Goal: Task Accomplishment & Management: Manage account settings

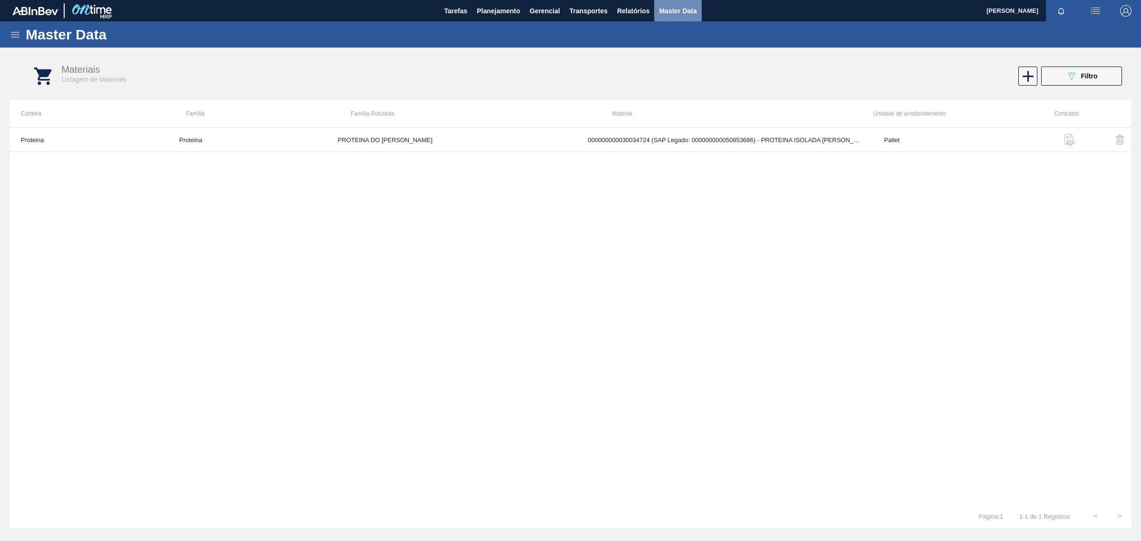
click at [685, 12] on span "Master Data" at bounding box center [678, 10] width 38 height 11
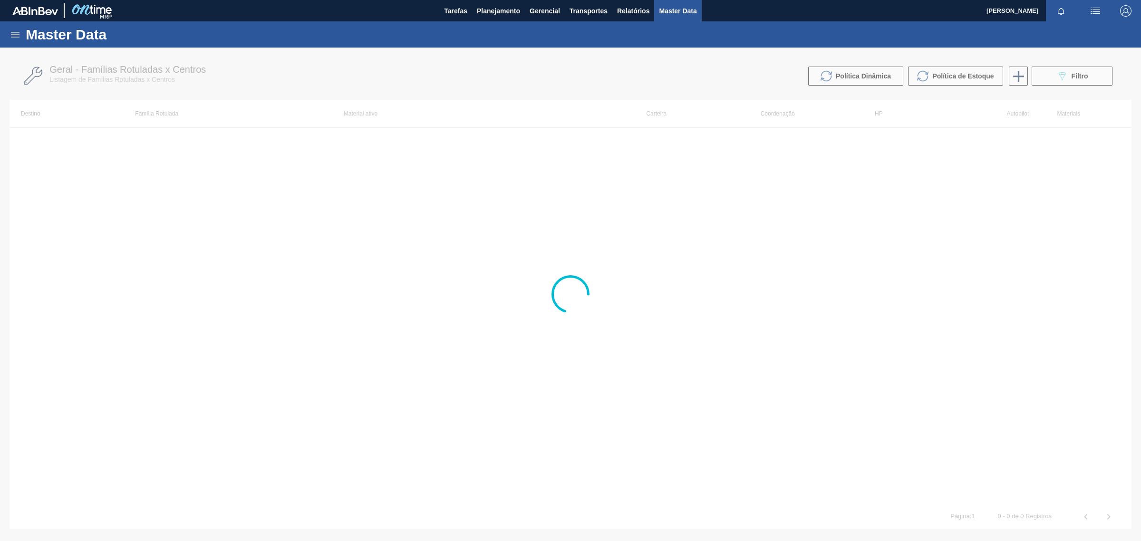
click at [12, 37] on icon at bounding box center [15, 35] width 9 height 6
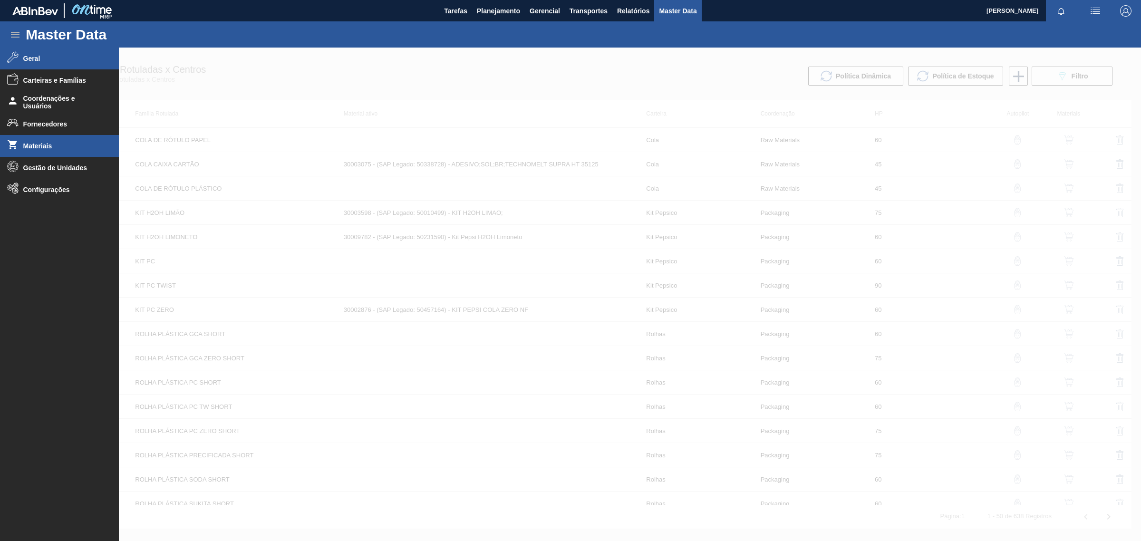
click at [29, 62] on li "Geral" at bounding box center [59, 59] width 119 height 22
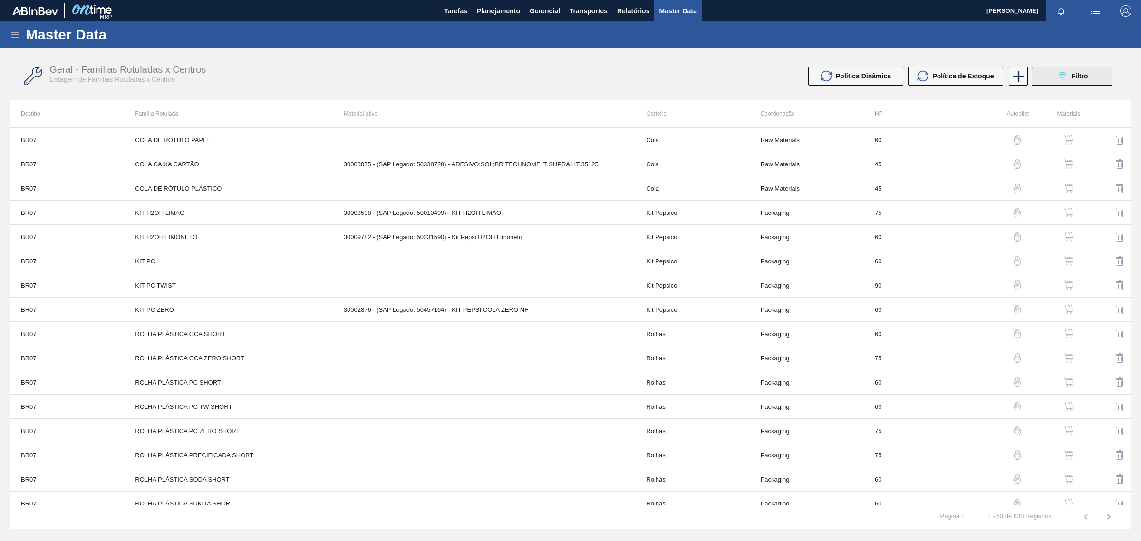
click at [1066, 68] on button "089F7B8B-B2A5-4AFE-B5C0-19BA573D28AC Filtro" at bounding box center [1072, 76] width 81 height 19
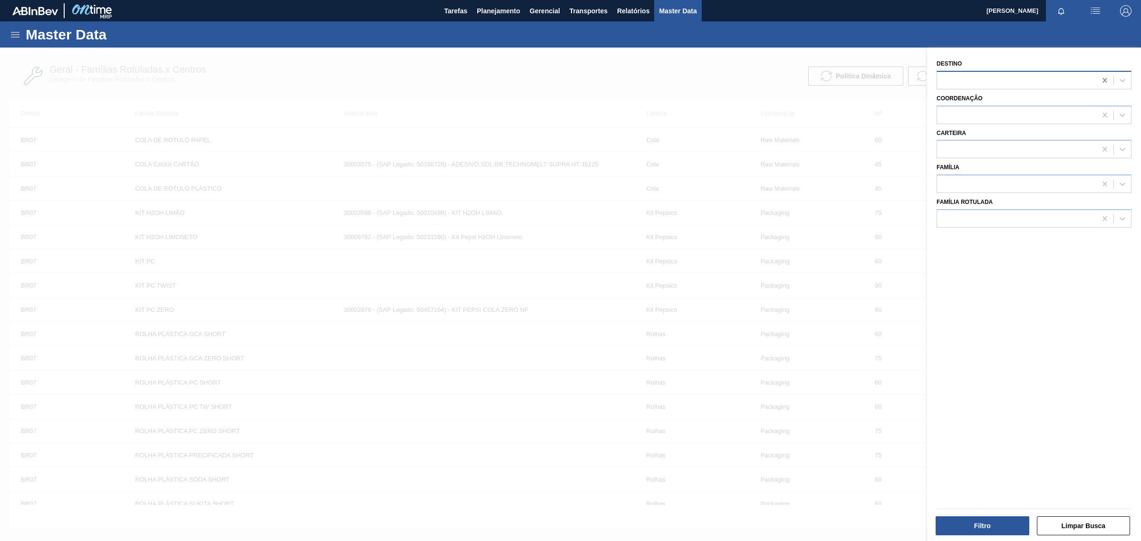
click at [1102, 77] on icon at bounding box center [1105, 81] width 10 height 10
click at [17, 37] on icon at bounding box center [15, 34] width 11 height 11
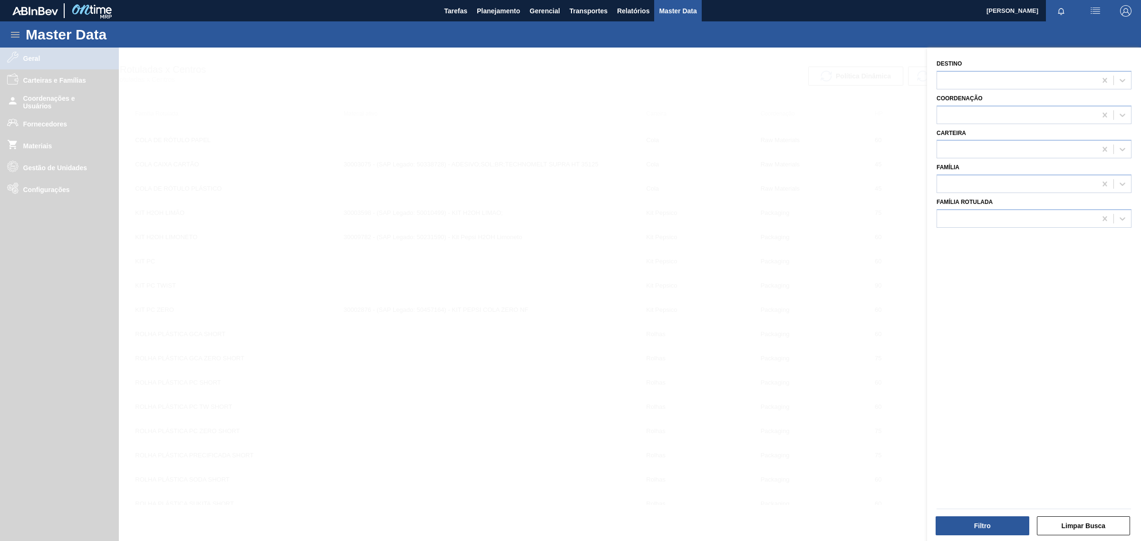
click at [28, 150] on div at bounding box center [570, 318] width 1141 height 541
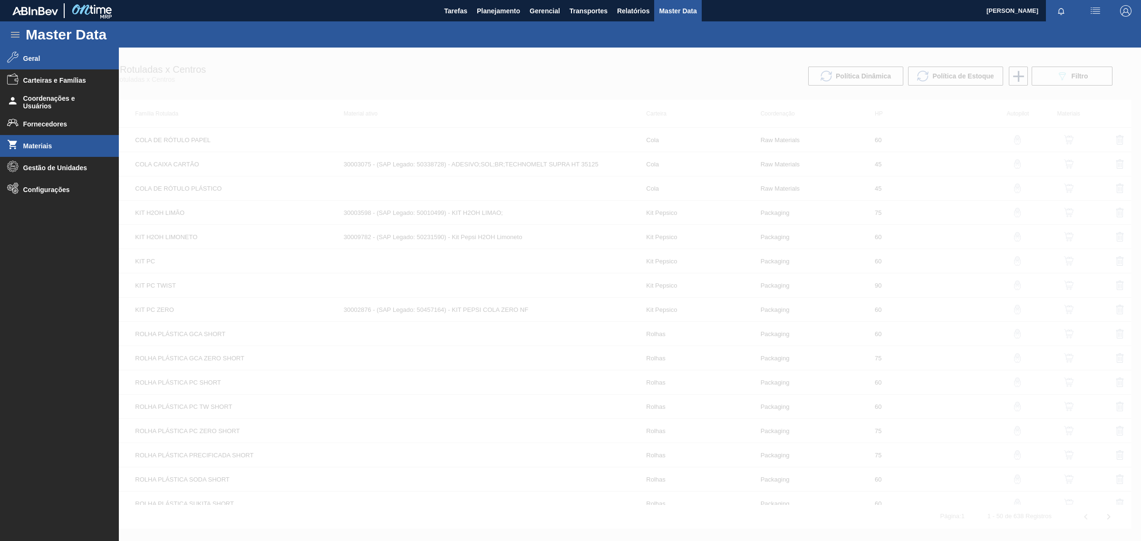
click at [30, 148] on span "Materiais" at bounding box center [62, 146] width 78 height 8
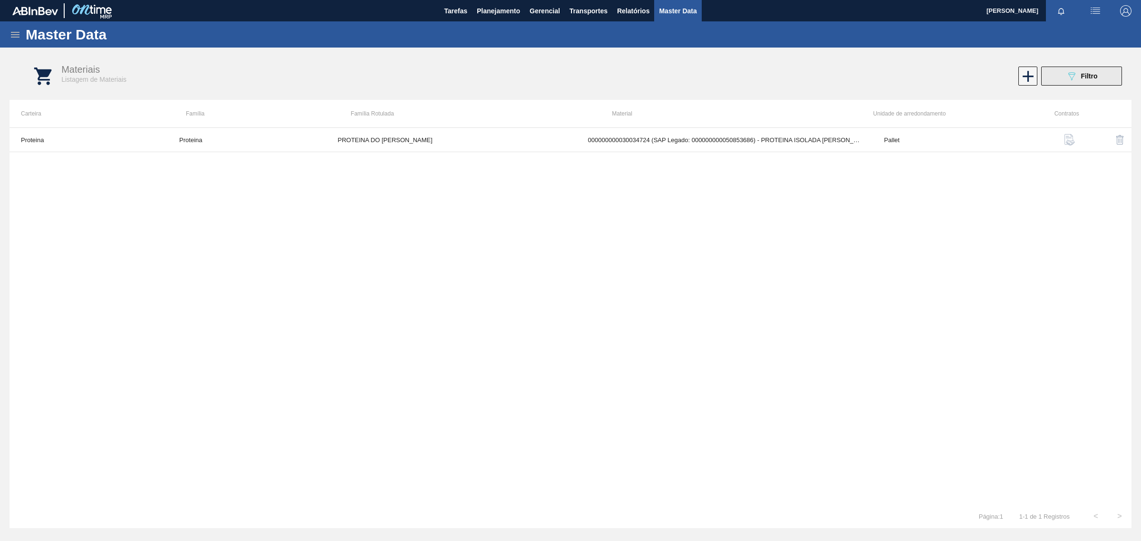
click at [1097, 71] on button "089F7B8B-B2A5-4AFE-B5C0-19BA573D28AC Filtro" at bounding box center [1081, 76] width 81 height 19
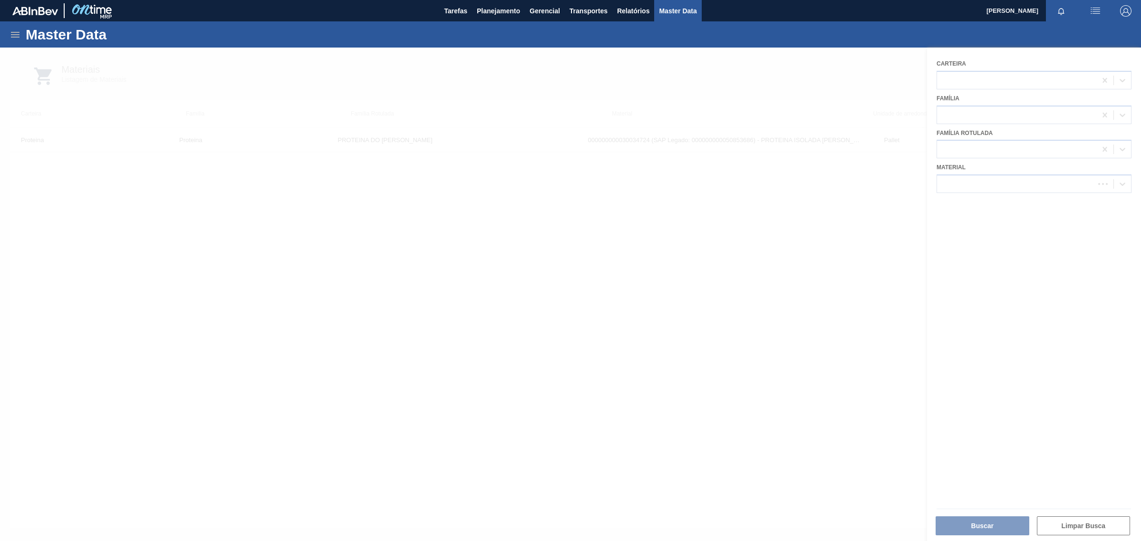
click at [978, 181] on div at bounding box center [570, 295] width 1141 height 494
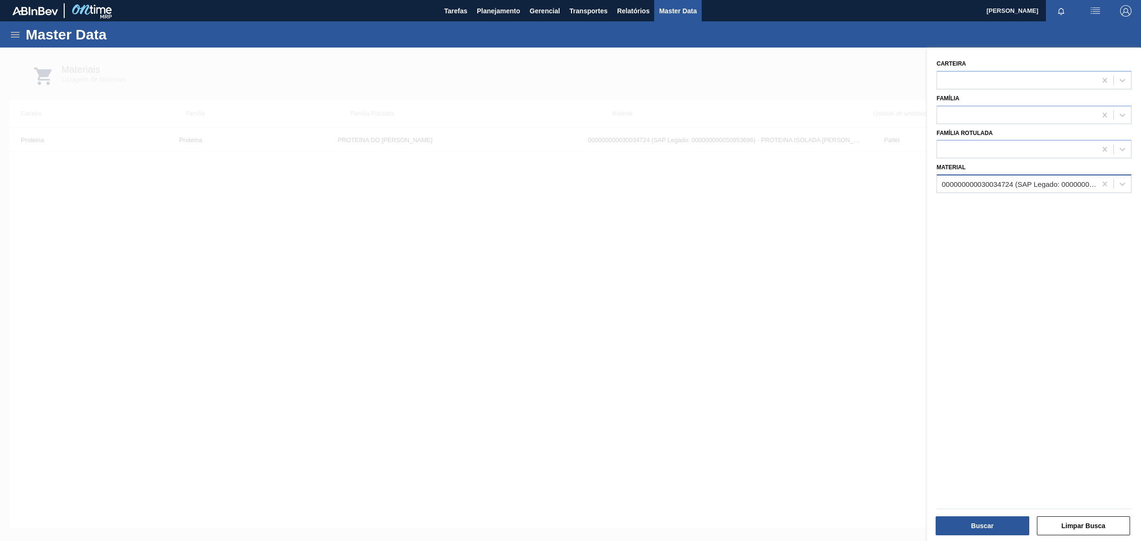
click at [990, 183] on div "000000000030034724 (SAP Legado: 000000000050853686) - PROTEINA ISOLADA [PERSON_…" at bounding box center [1019, 184] width 155 height 8
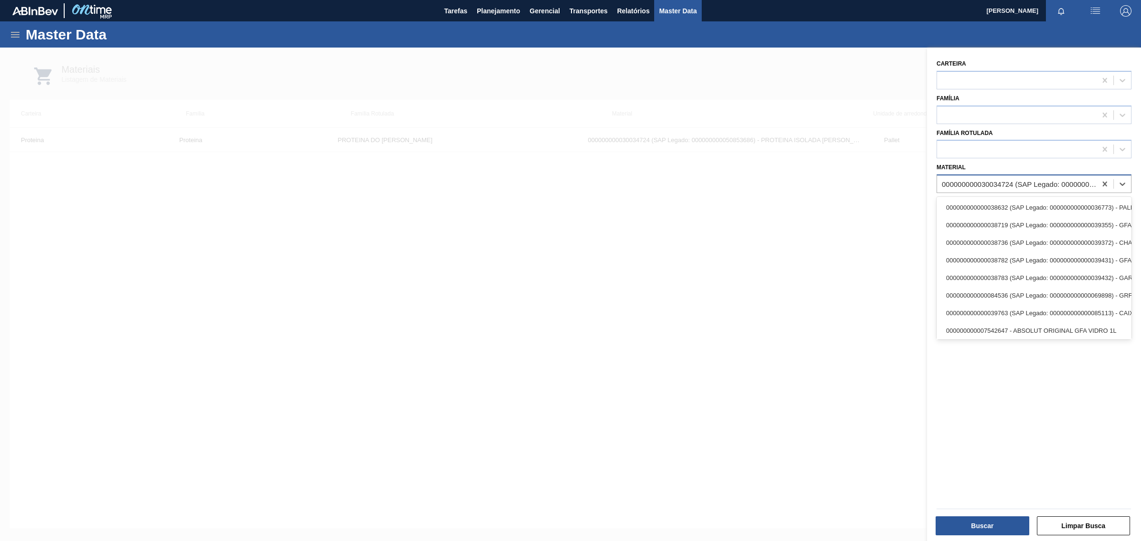
paste input "Malte Budweiser"
type input "Malte Budweiser"
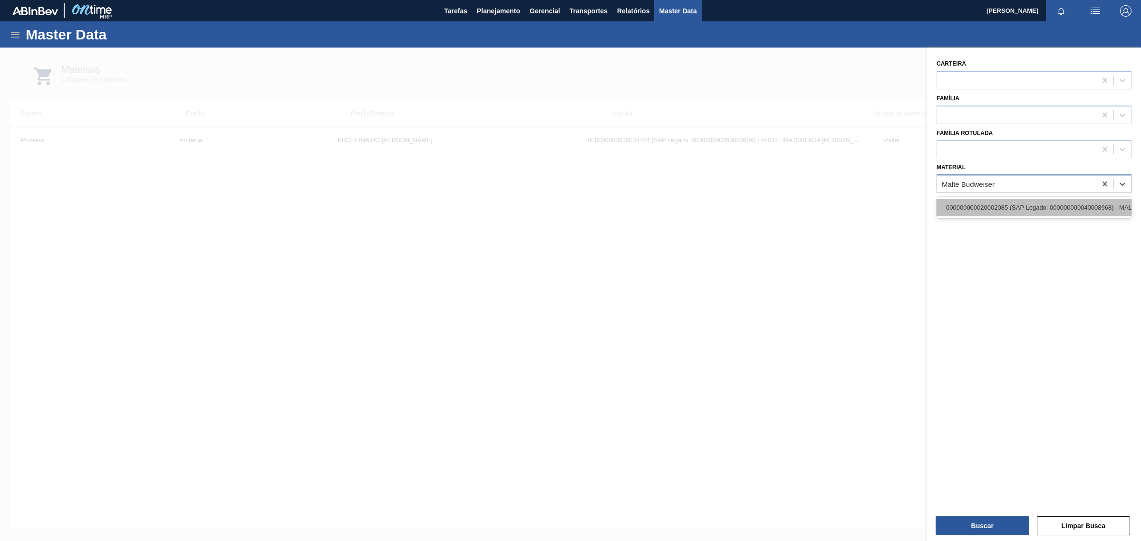
click at [985, 208] on div "000000000020002085 (SAP Legado: 000000000040008968) - MALTE BUDWEISER BLEND" at bounding box center [1034, 208] width 195 height 18
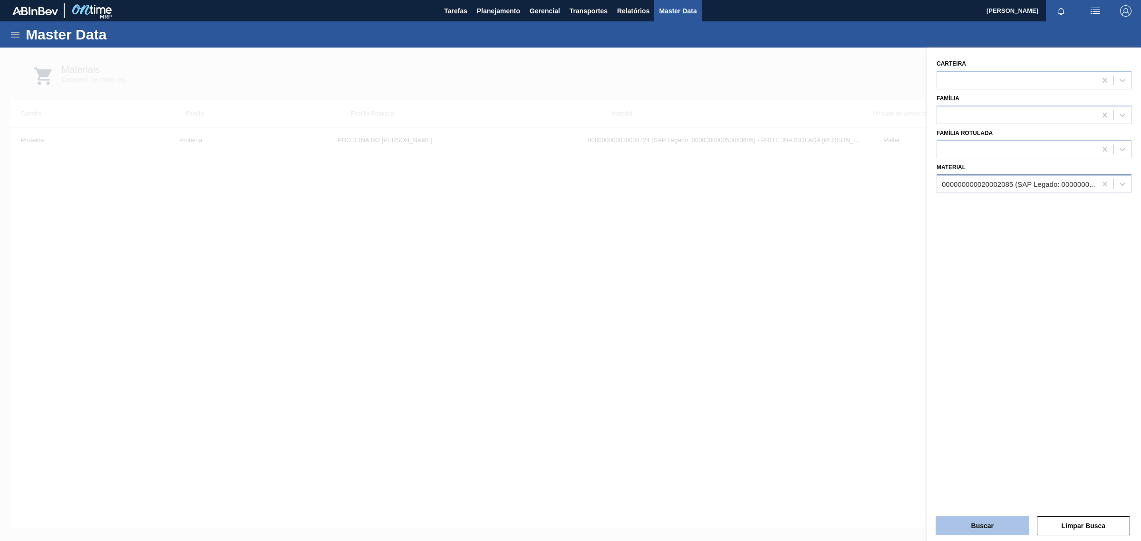
click at [989, 519] on button "Buscar" at bounding box center [983, 525] width 94 height 19
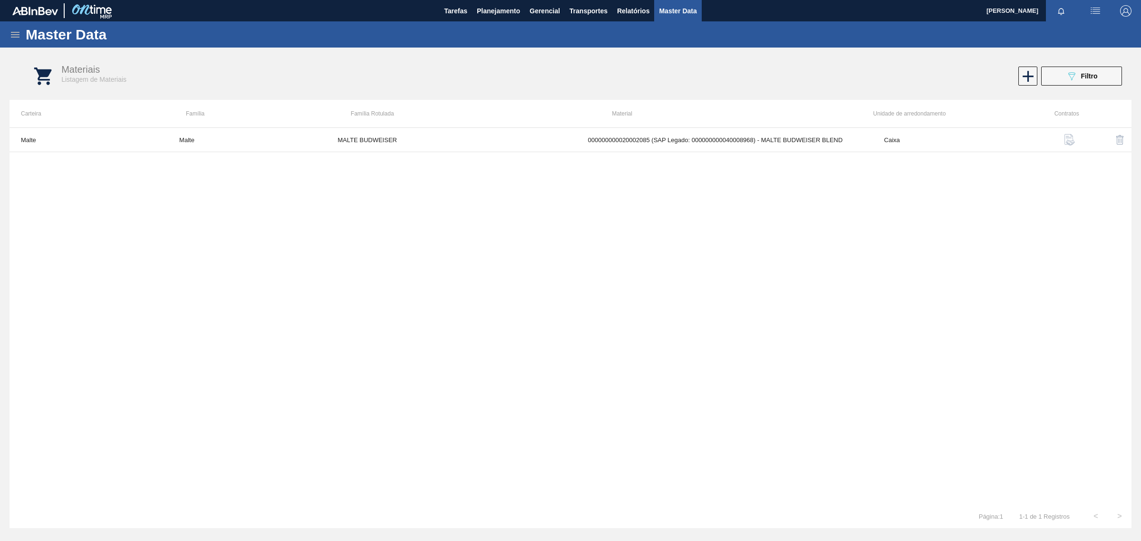
click at [1070, 136] on img "button" at bounding box center [1069, 139] width 11 height 11
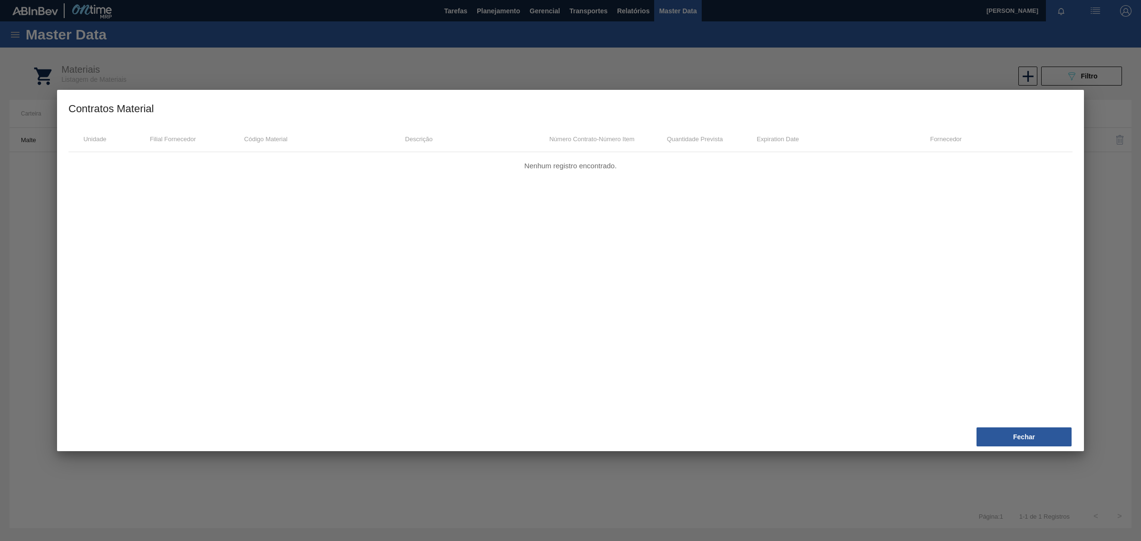
click at [1014, 448] on div "Fechar" at bounding box center [570, 437] width 1027 height 29
click at [1017, 434] on button "Fechar" at bounding box center [1024, 436] width 95 height 19
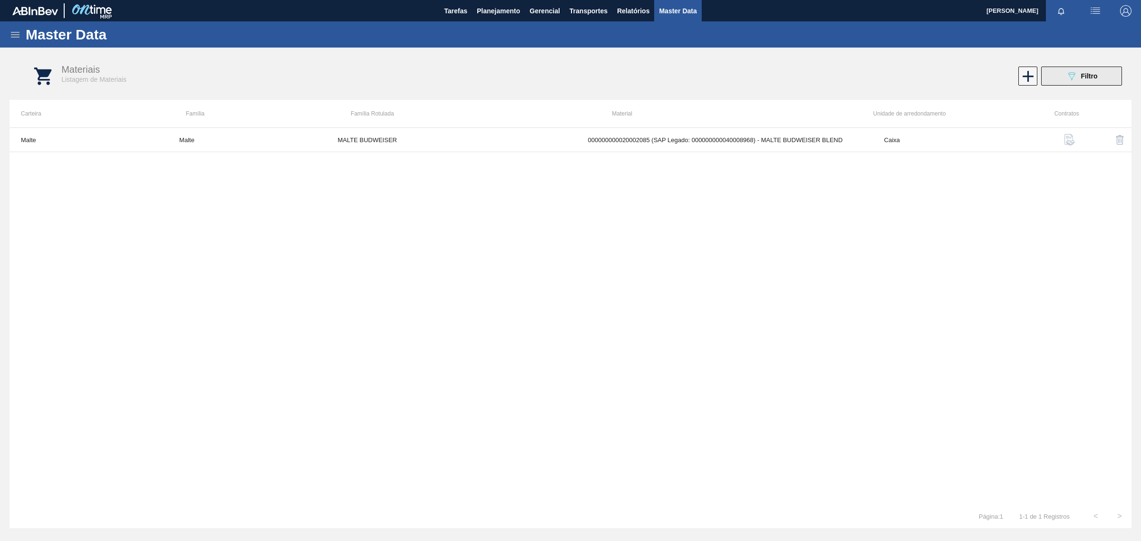
click at [1092, 83] on button "089F7B8B-B2A5-4AFE-B5C0-19BA573D28AC Filtro" at bounding box center [1081, 76] width 81 height 19
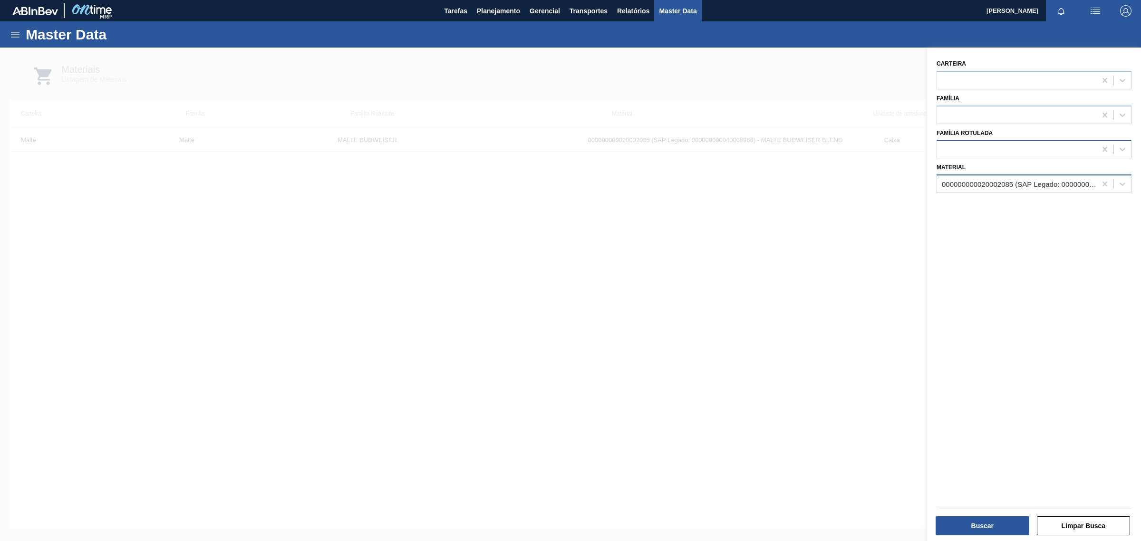
click at [1017, 151] on div at bounding box center [1016, 150] width 159 height 14
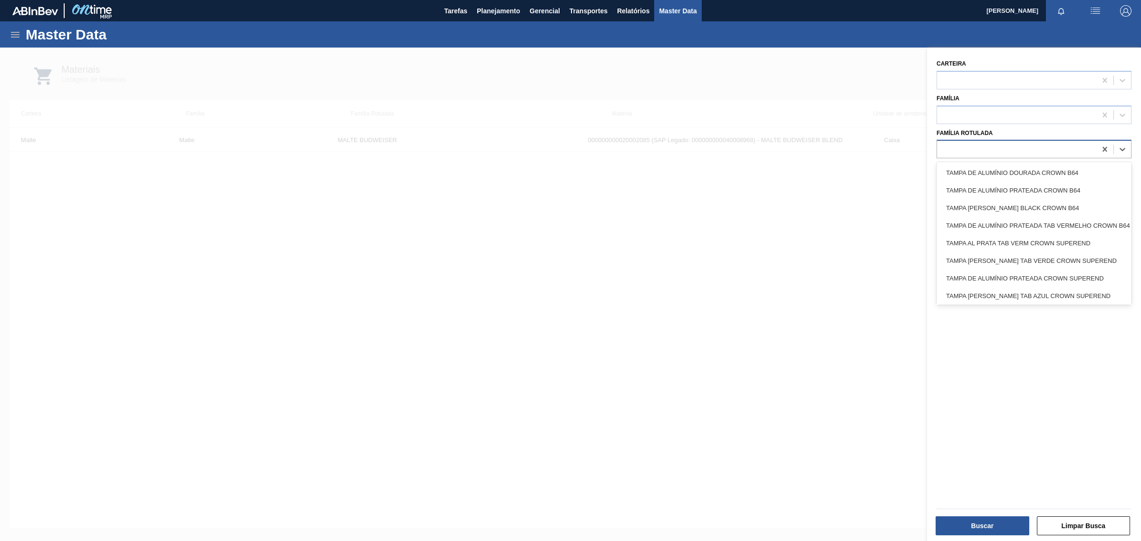
paste Rotulada "Malte Budweiser"
type Rotulada "Malte Budweiser"
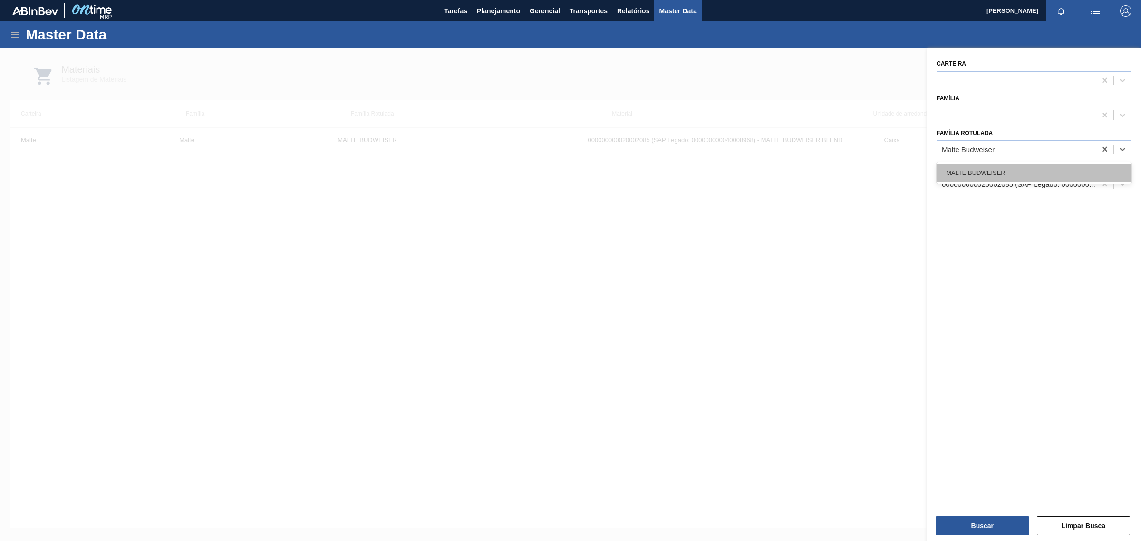
click at [1004, 170] on div "MALTE BUDWEISER" at bounding box center [1034, 173] width 195 height 18
click at [1103, 184] on icon at bounding box center [1105, 184] width 4 height 5
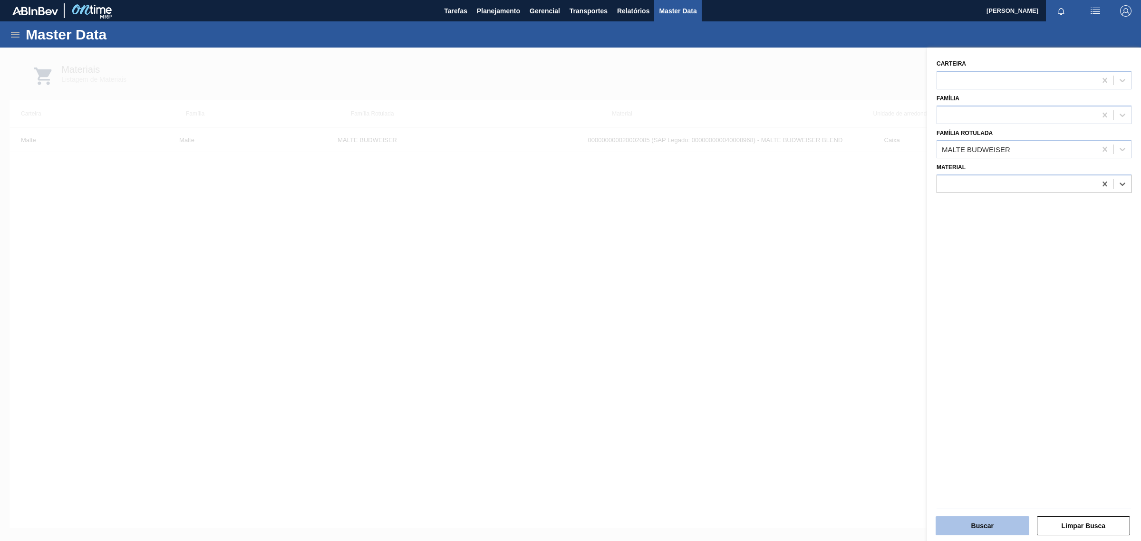
click at [989, 526] on button "Buscar" at bounding box center [983, 525] width 94 height 19
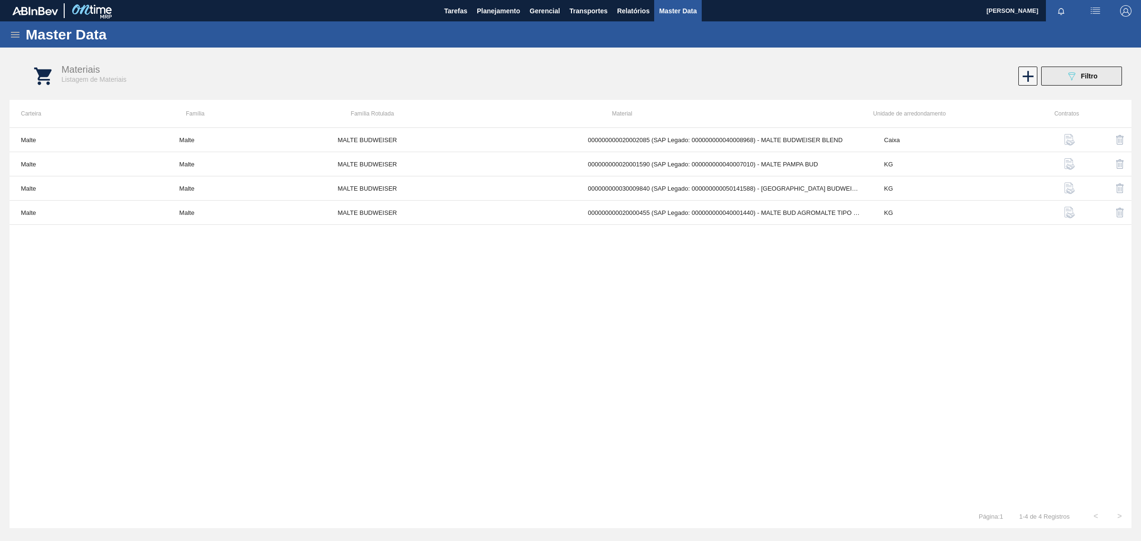
click at [1108, 74] on button "089F7B8B-B2A5-4AFE-B5C0-19BA573D28AC Filtro" at bounding box center [1081, 76] width 81 height 19
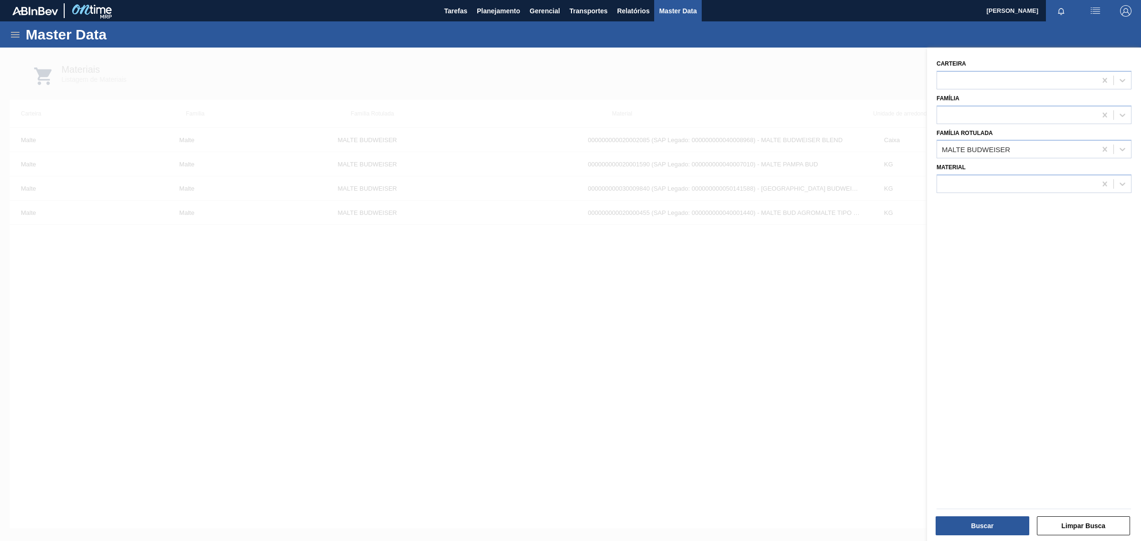
click at [657, 378] on div at bounding box center [570, 318] width 1141 height 541
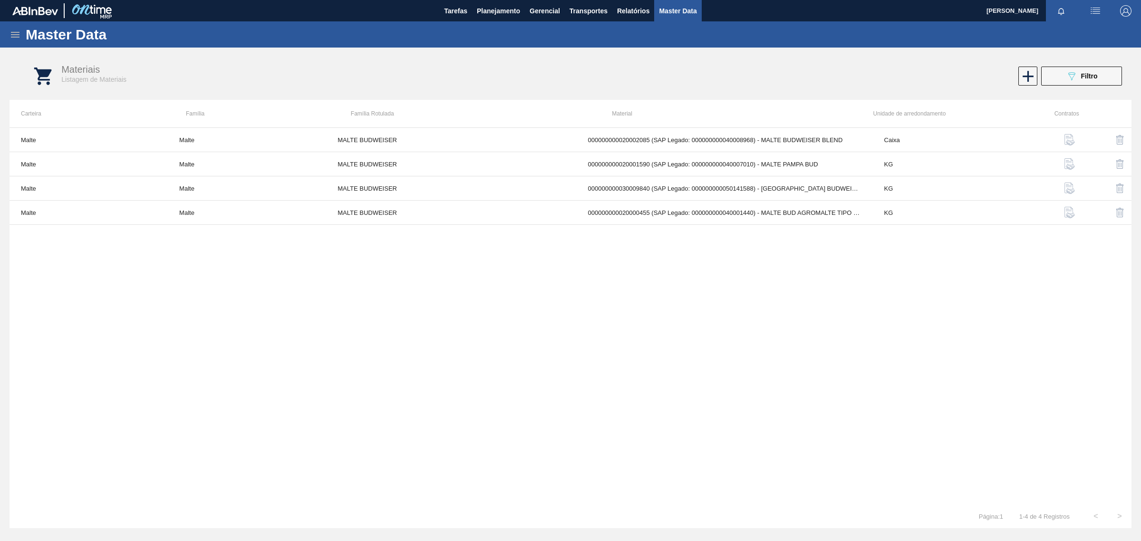
click at [12, 32] on icon at bounding box center [15, 35] width 9 height 6
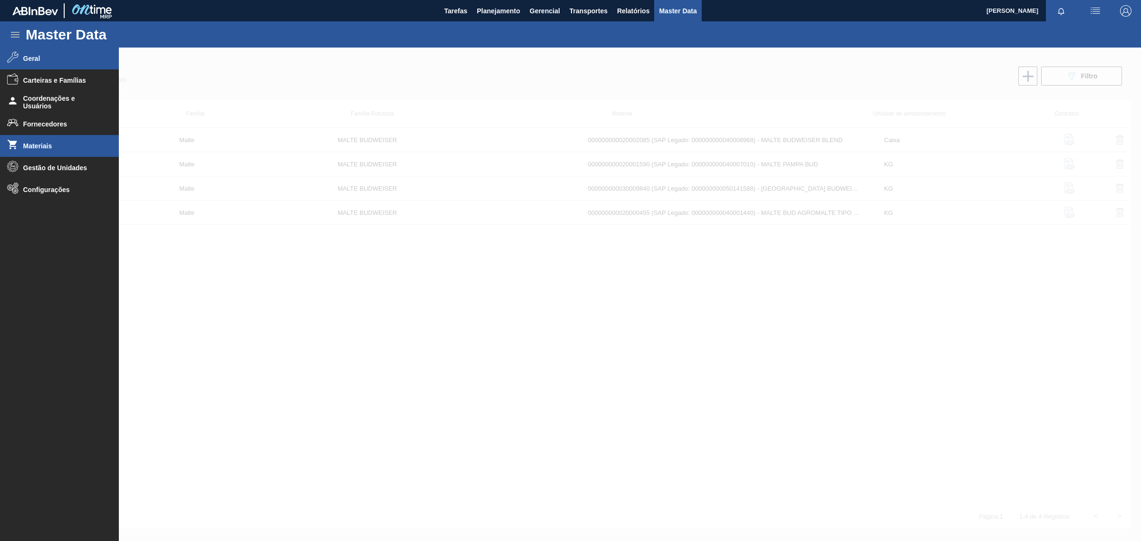
click at [24, 51] on li "Geral" at bounding box center [59, 59] width 119 height 22
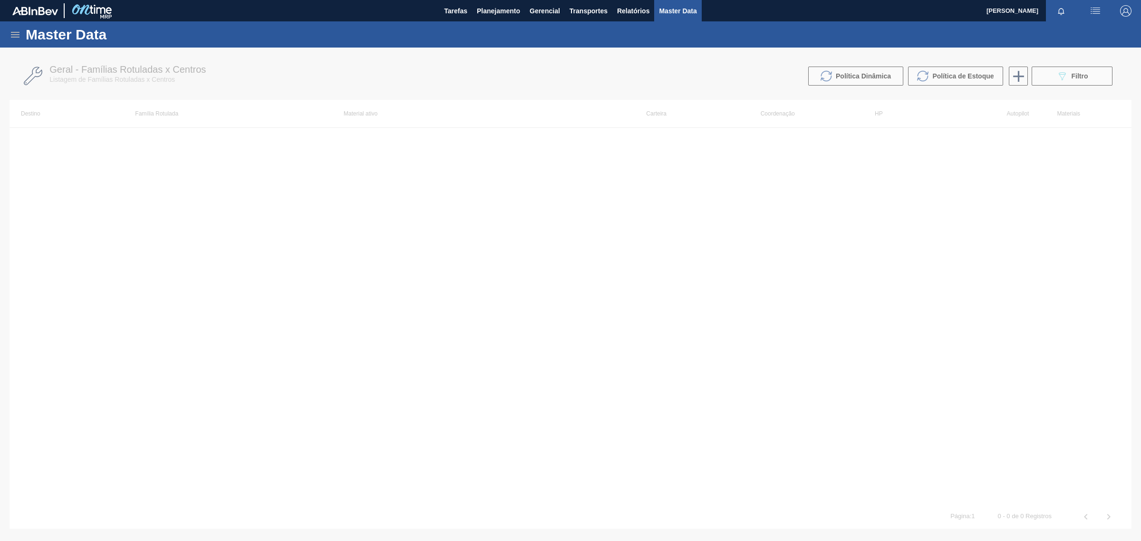
click at [1077, 78] on div at bounding box center [570, 295] width 1141 height 494
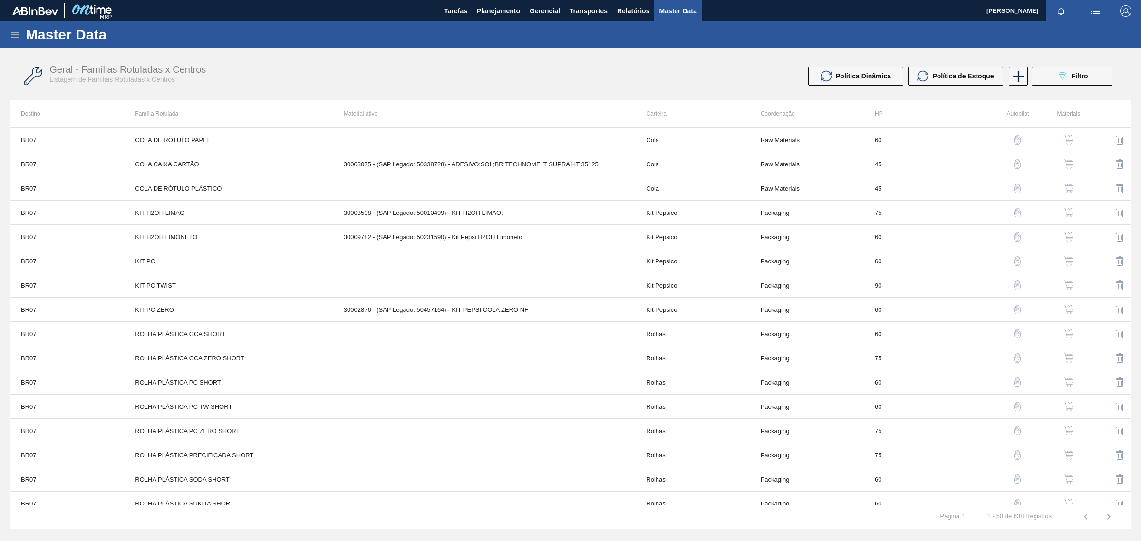
click at [1063, 77] on icon at bounding box center [1062, 76] width 7 height 8
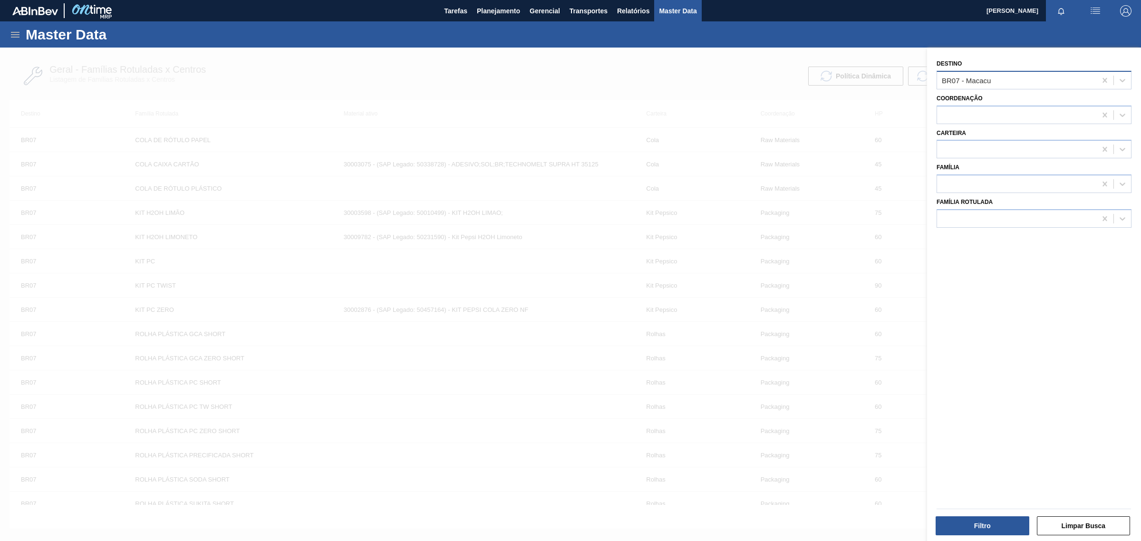
click at [1049, 81] on div "BR07 - Macacu" at bounding box center [1016, 80] width 159 height 14
type input "Guar"
click at [1017, 100] on div "BR10 - Guarulhos" at bounding box center [1034, 104] width 195 height 18
click at [998, 185] on div at bounding box center [1016, 184] width 159 height 14
paste input "Malte Budweiser"
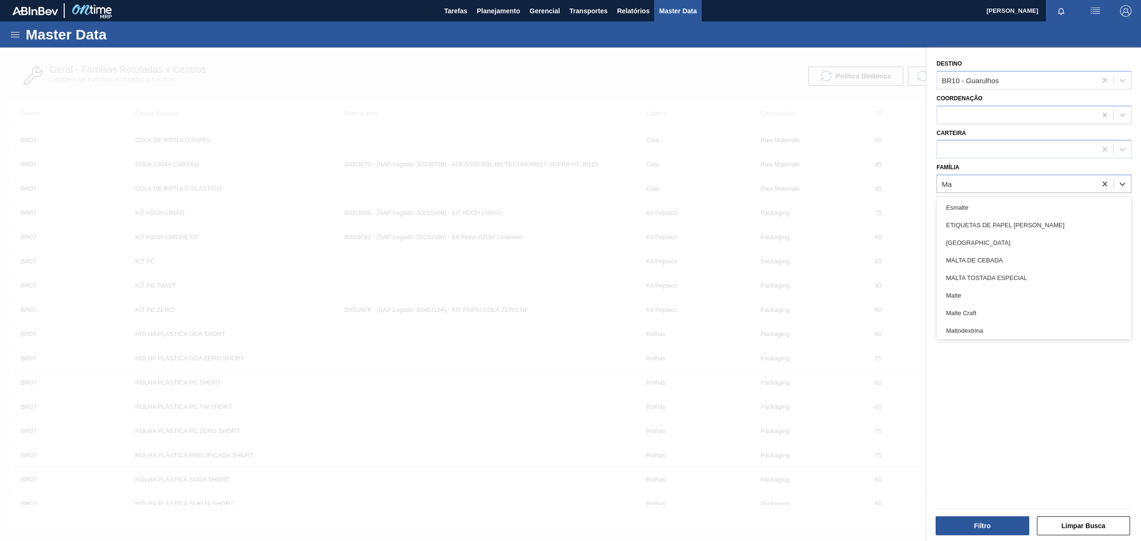
type input "M"
click at [1032, 408] on div "Destino BR10 - Guarulhos Coordenação Carteira Família Família Rotulada" at bounding box center [1034, 296] width 214 height 496
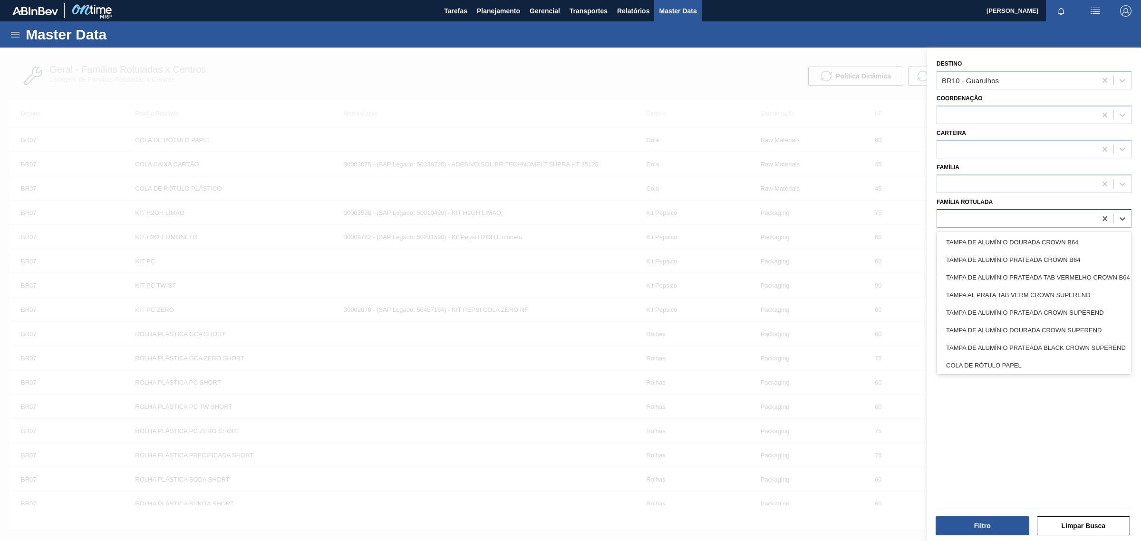
click at [994, 220] on div at bounding box center [1016, 219] width 159 height 14
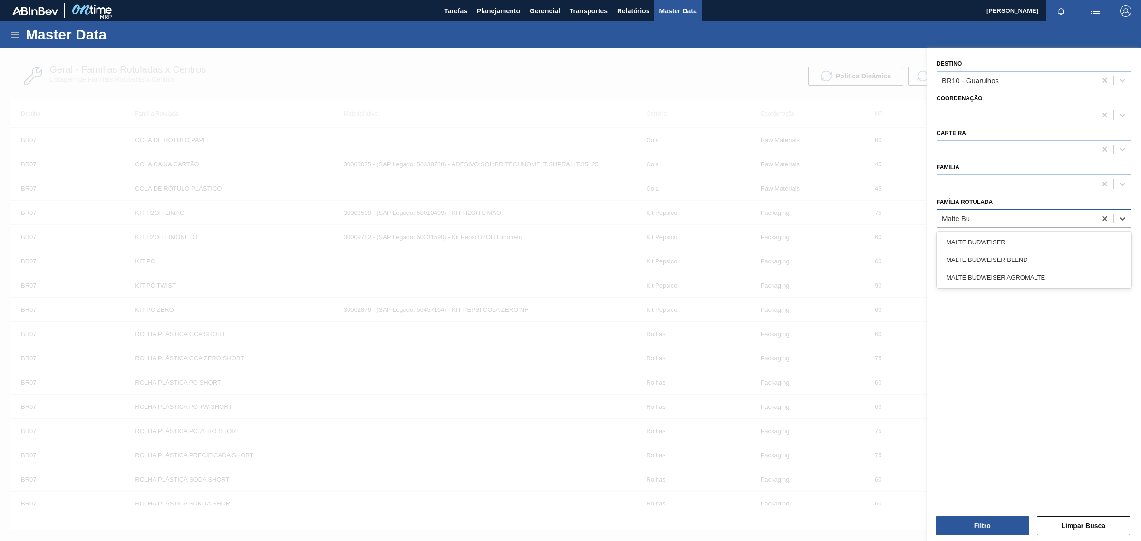
type Rotulada "Malte Bud"
click at [992, 239] on div "MALTE BUDWEISER" at bounding box center [1034, 242] width 195 height 18
click at [995, 518] on button "Filtro" at bounding box center [983, 525] width 94 height 19
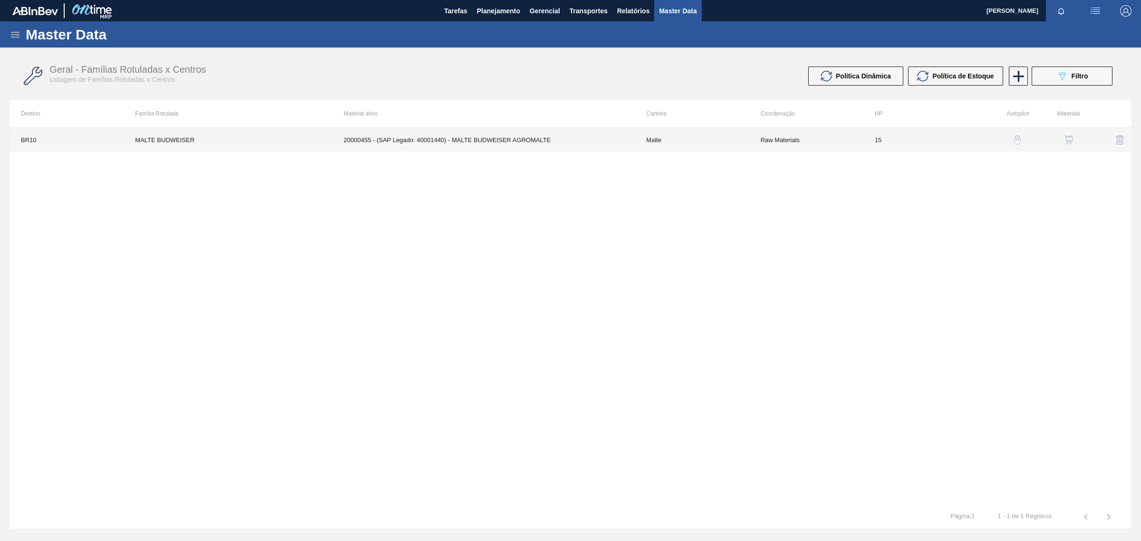
click at [517, 139] on td "20000455 - (SAP Legado: 40001440) - MALTE BUDWEISER AGROMALTE" at bounding box center [483, 140] width 303 height 24
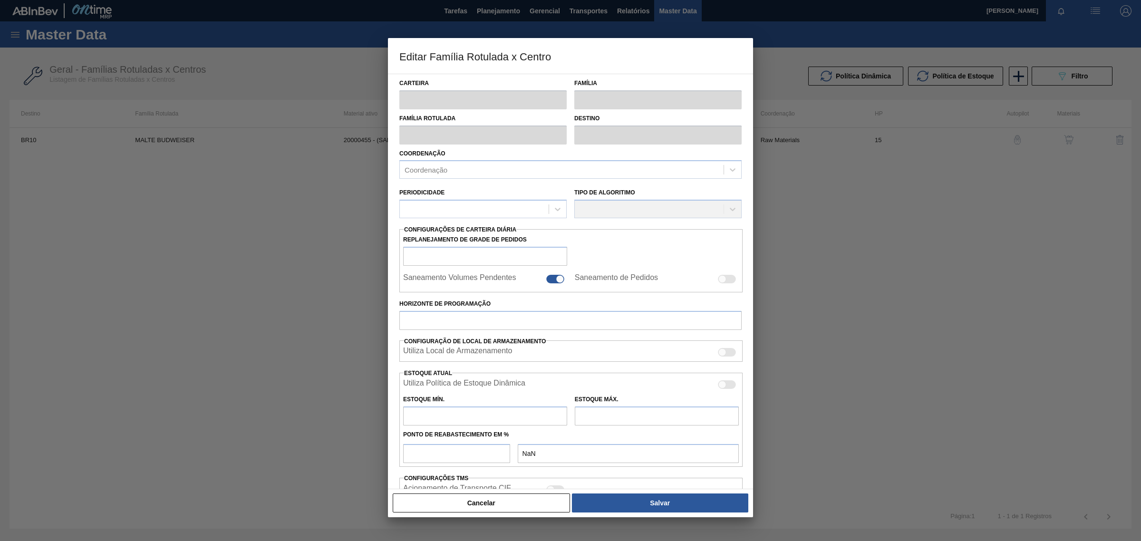
type input "Malte"
type input "MALTE BUDWEISER"
type input "BR10 - Guarulhos"
type input "0"
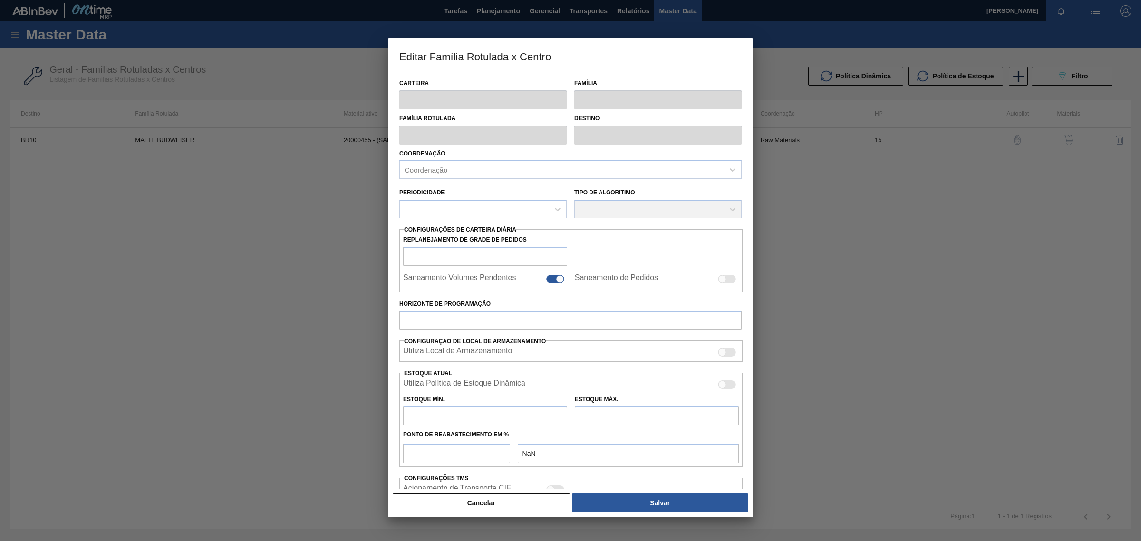
checkbox input "true"
type input "15"
type input "0"
type input "100"
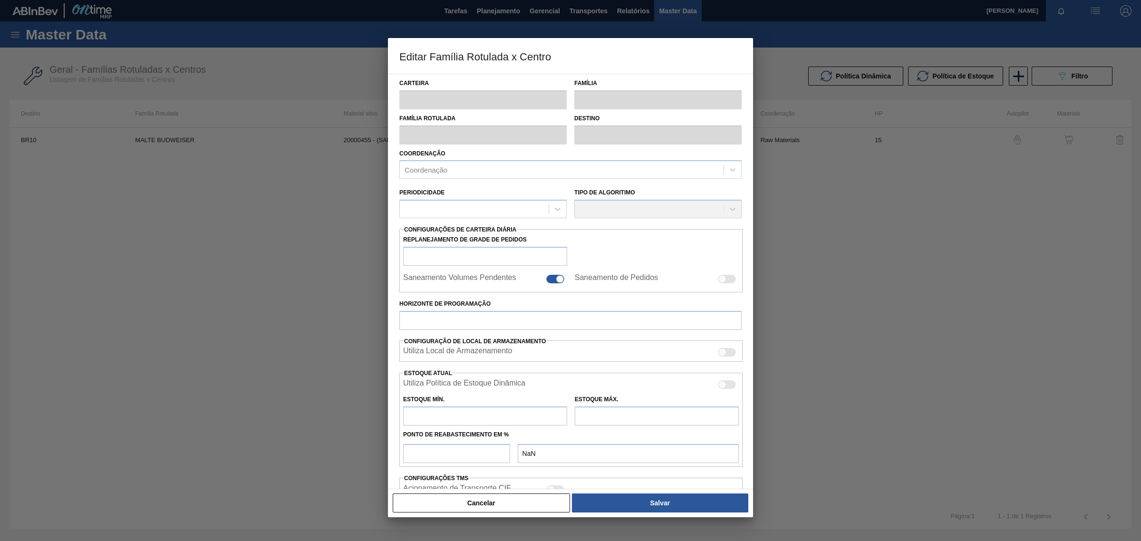
type input "0,000"
checkbox input "true"
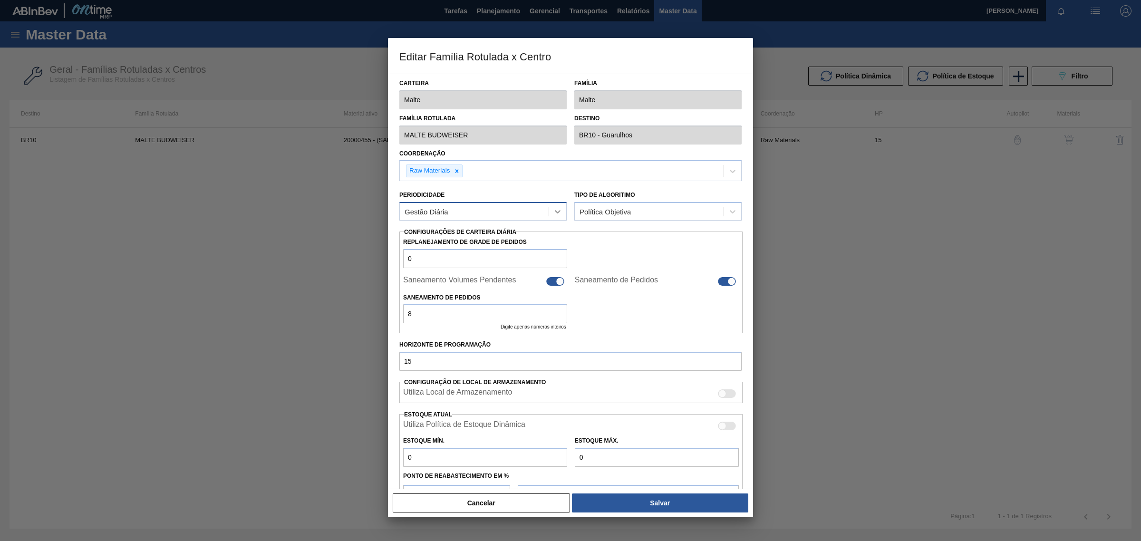
click at [559, 212] on icon at bounding box center [558, 212] width 10 height 10
click at [736, 212] on icon at bounding box center [733, 212] width 10 height 10
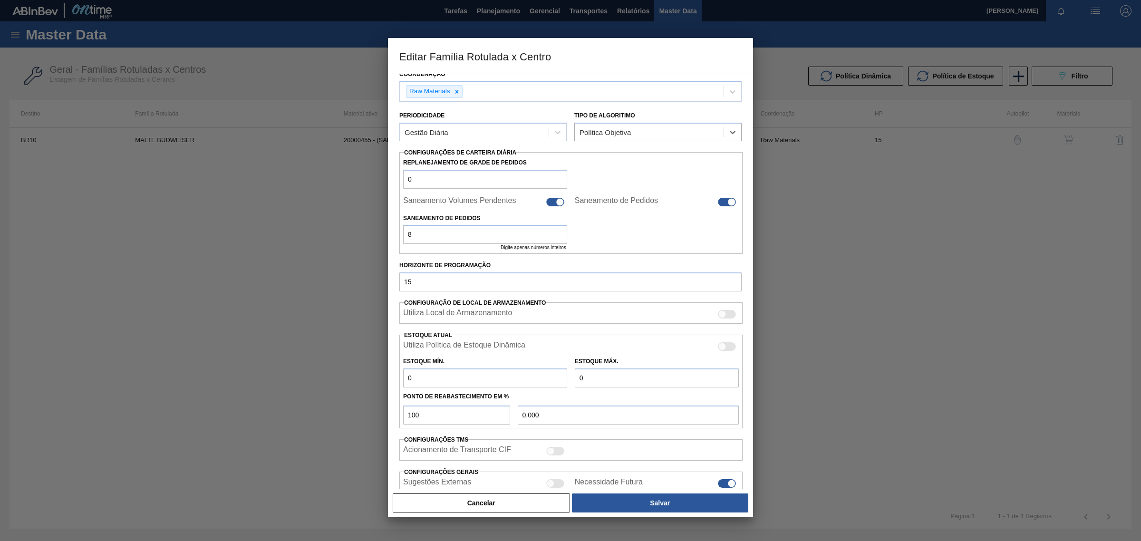
scroll to position [150, 0]
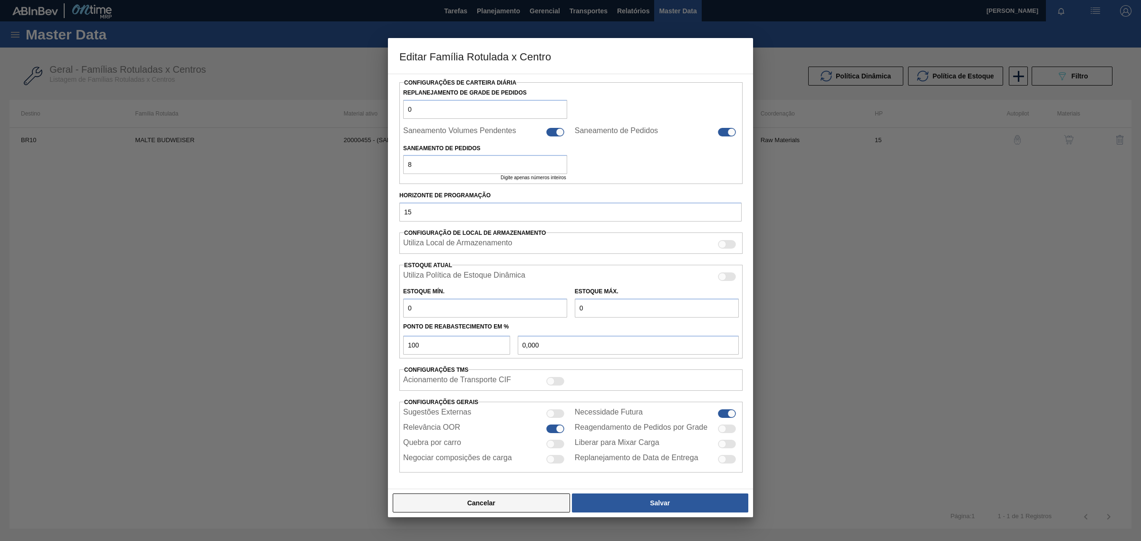
click at [536, 507] on button "Cancelar" at bounding box center [481, 503] width 177 height 19
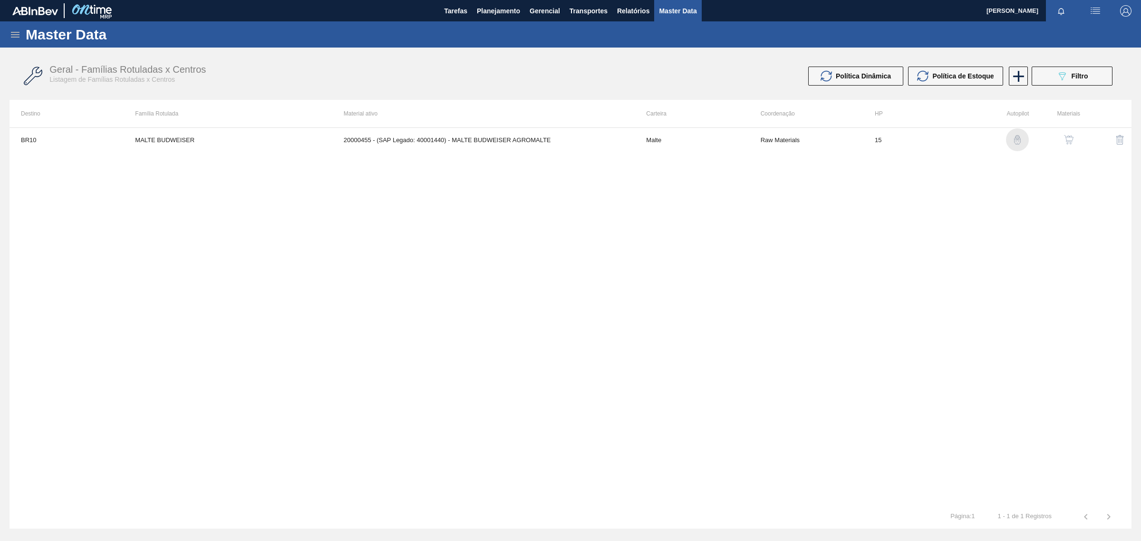
click at [1015, 141] on img "button" at bounding box center [1018, 140] width 10 height 10
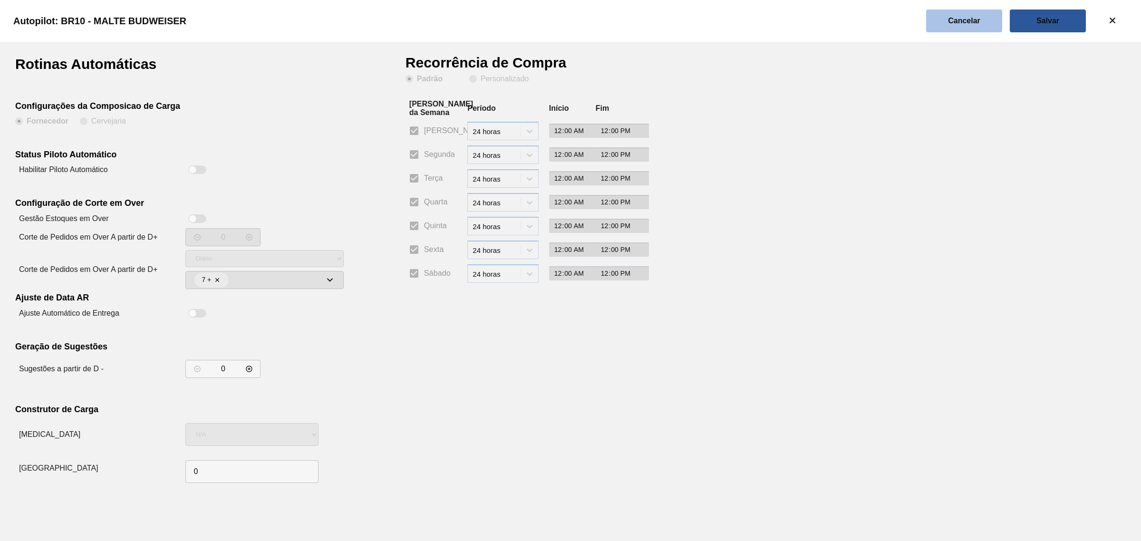
click at [975, 29] on button "Cancelar" at bounding box center [964, 21] width 76 height 23
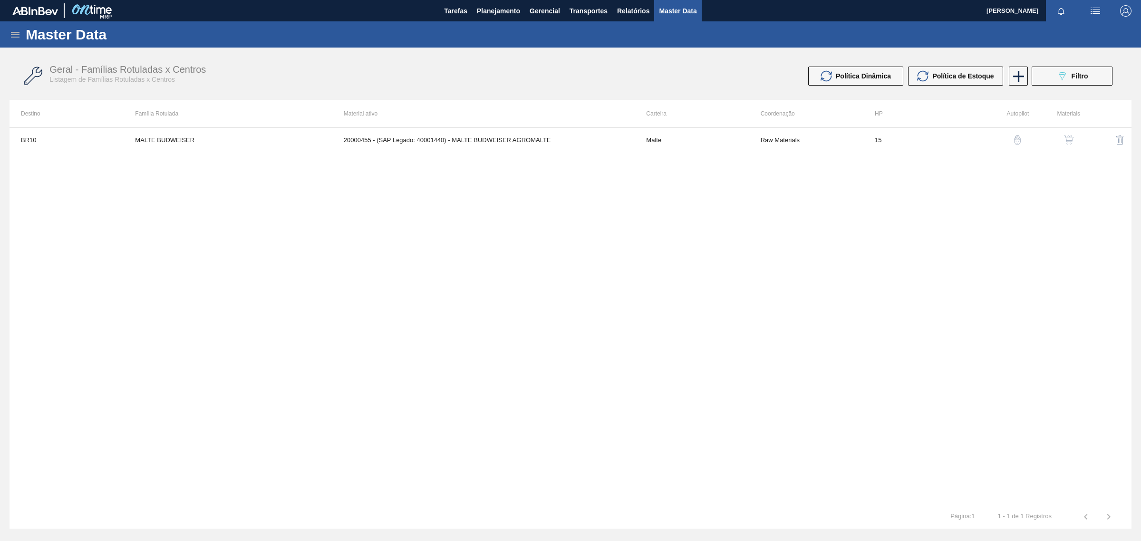
click at [17, 31] on icon at bounding box center [15, 34] width 11 height 11
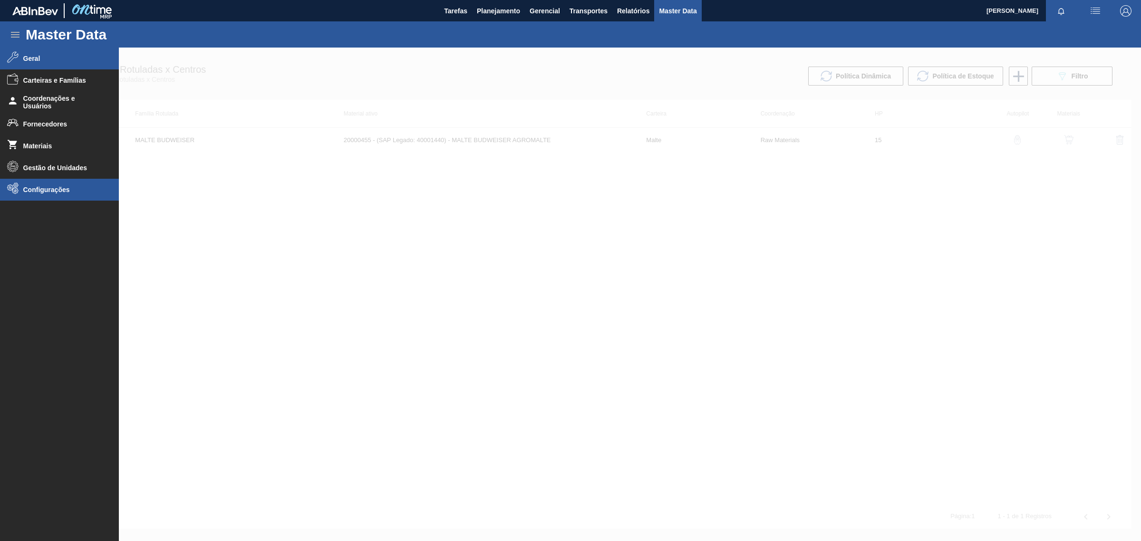
click at [65, 193] on span "Configurações" at bounding box center [62, 190] width 78 height 8
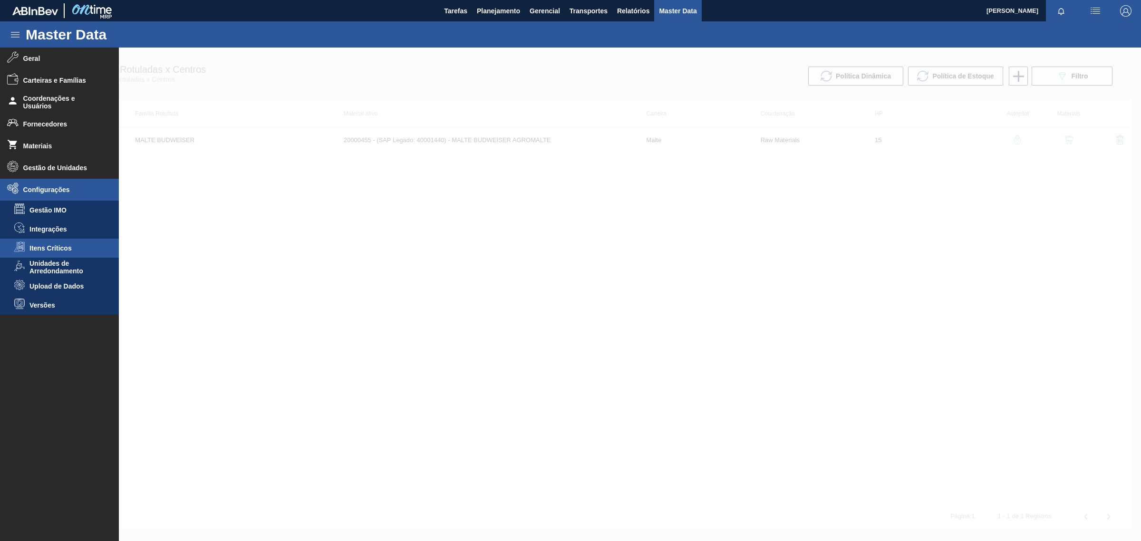
click at [37, 243] on li "Itens Críticos" at bounding box center [59, 248] width 119 height 19
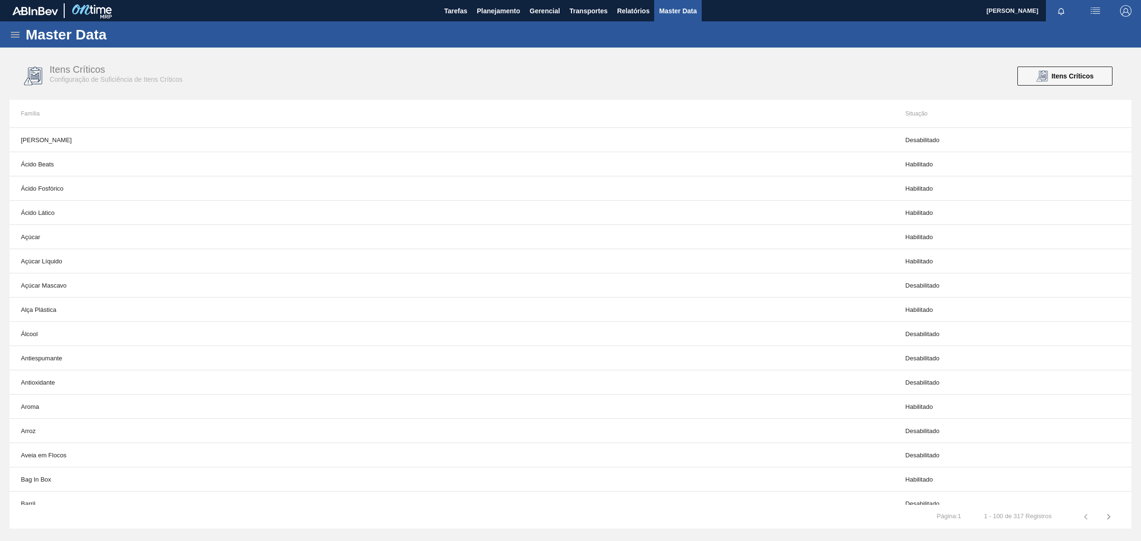
click at [20, 34] on icon at bounding box center [15, 34] width 11 height 11
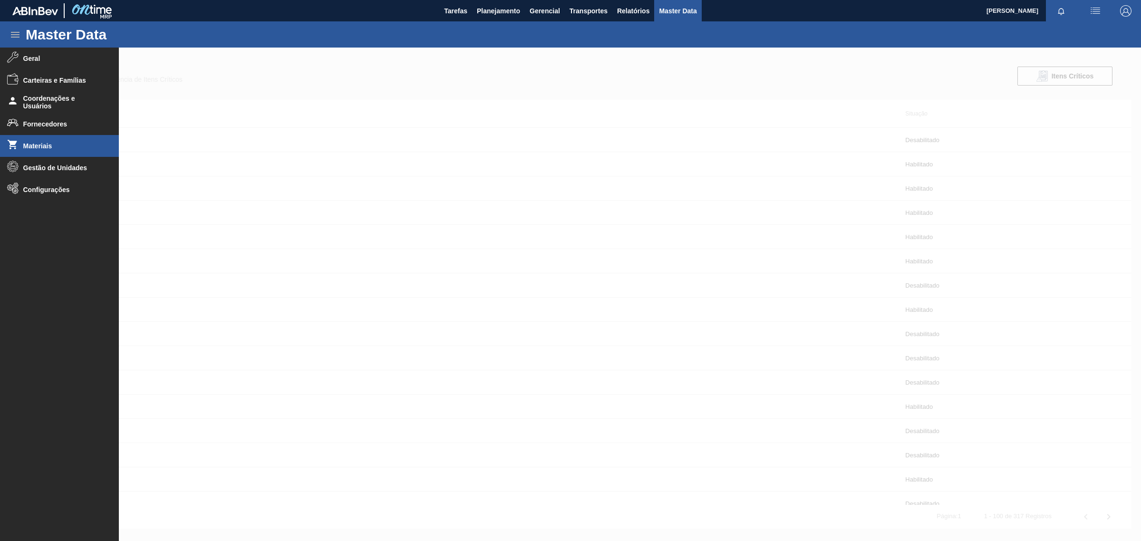
click at [58, 143] on span "Materiais" at bounding box center [62, 146] width 78 height 8
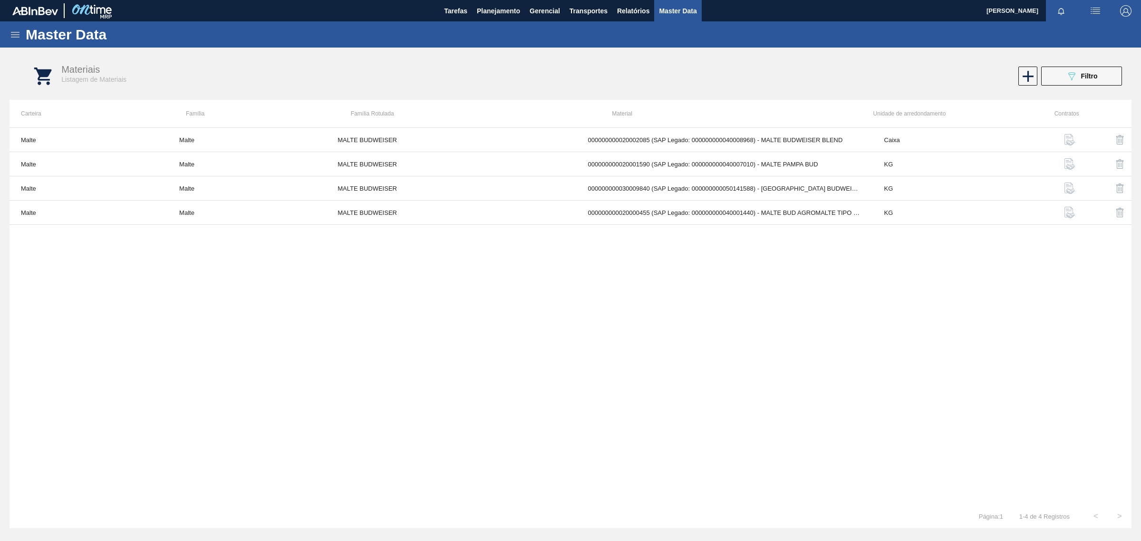
click at [22, 36] on div "Master Data" at bounding box center [570, 34] width 1141 height 26
click at [3, 36] on div "Master Data" at bounding box center [570, 34] width 1141 height 26
click at [16, 34] on icon at bounding box center [15, 34] width 11 height 11
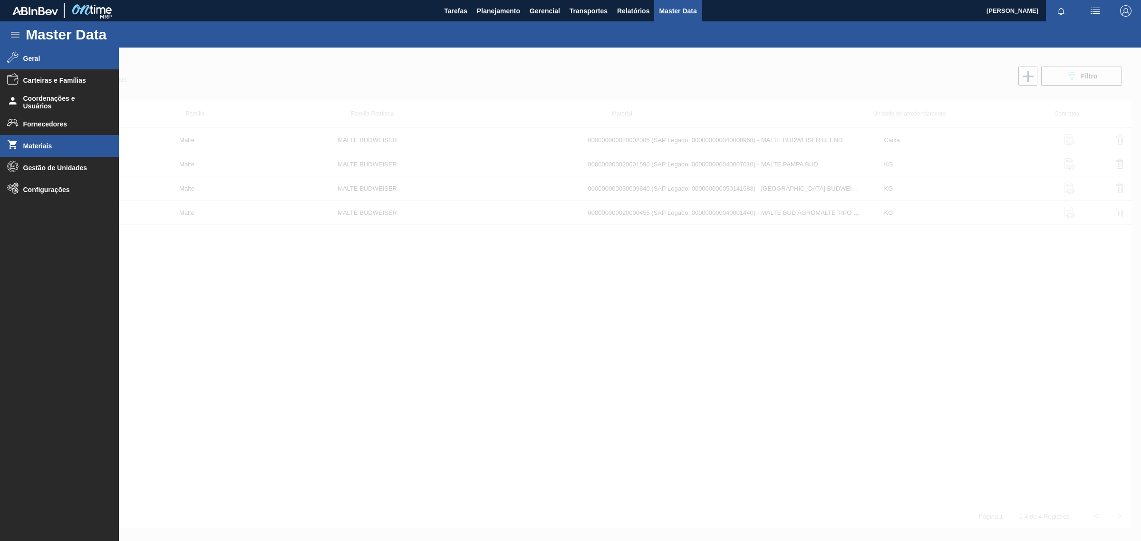
click at [31, 58] on span "Geral" at bounding box center [62, 59] width 78 height 8
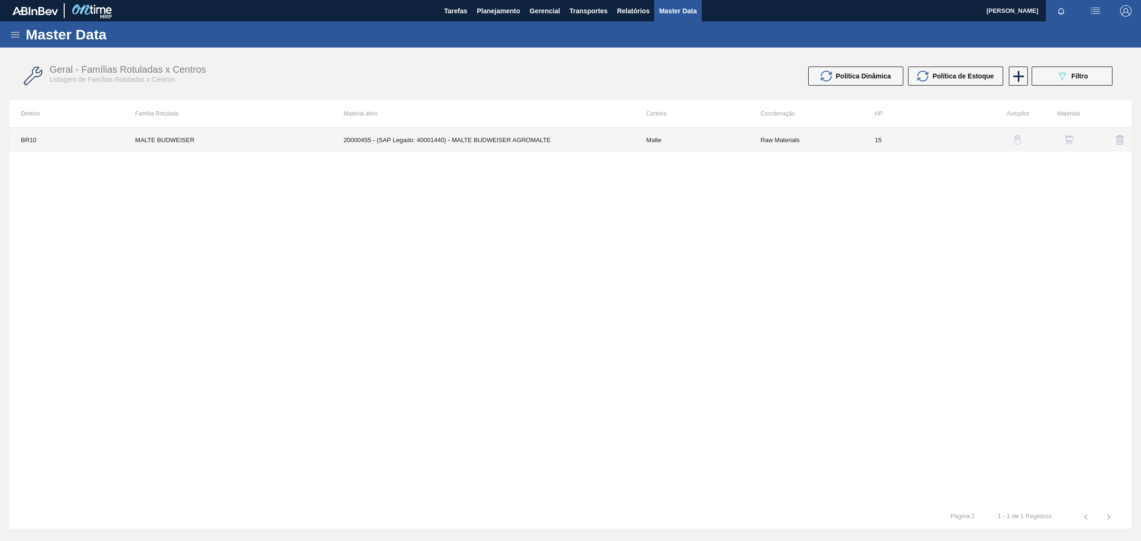
click at [464, 144] on td "20000455 - (SAP Legado: 40001440) - MALTE BUDWEISER AGROMALTE" at bounding box center [483, 140] width 303 height 24
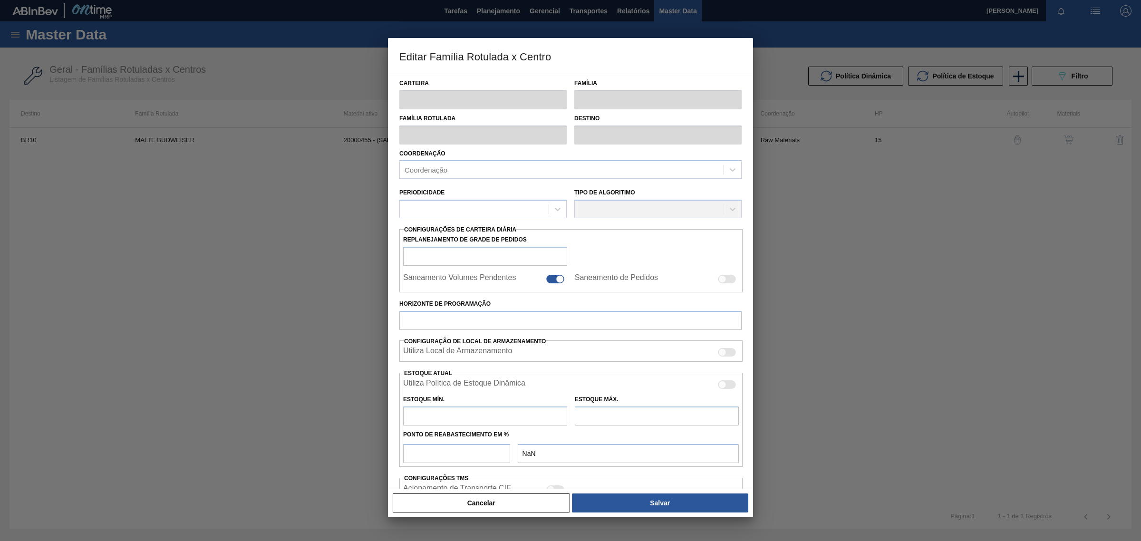
type input "Malte"
type input "MALTE BUDWEISER"
type input "BR10 - Guarulhos"
type input "0"
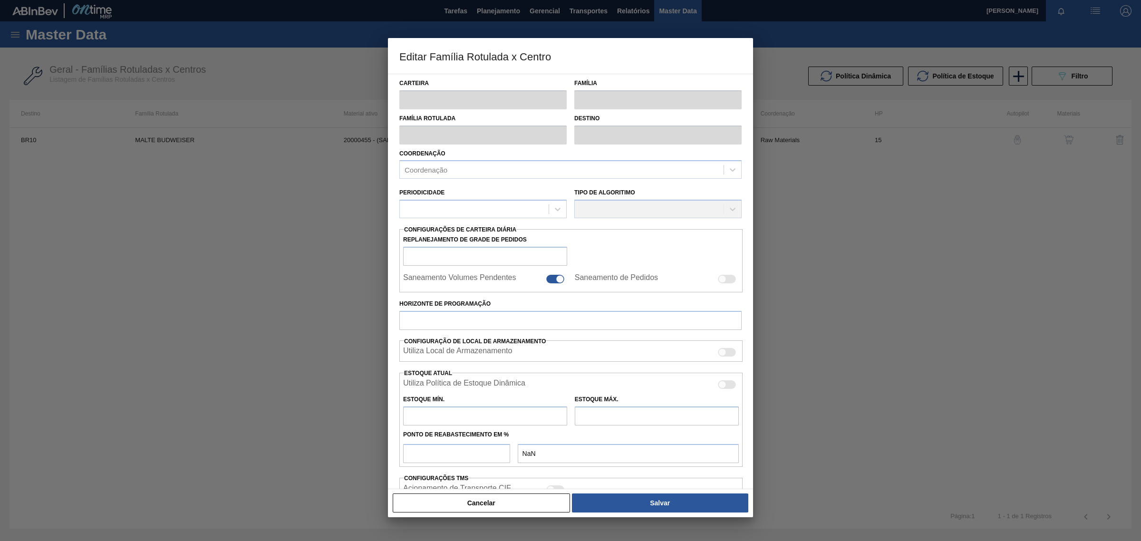
checkbox input "true"
type input "15"
type input "0"
type input "100"
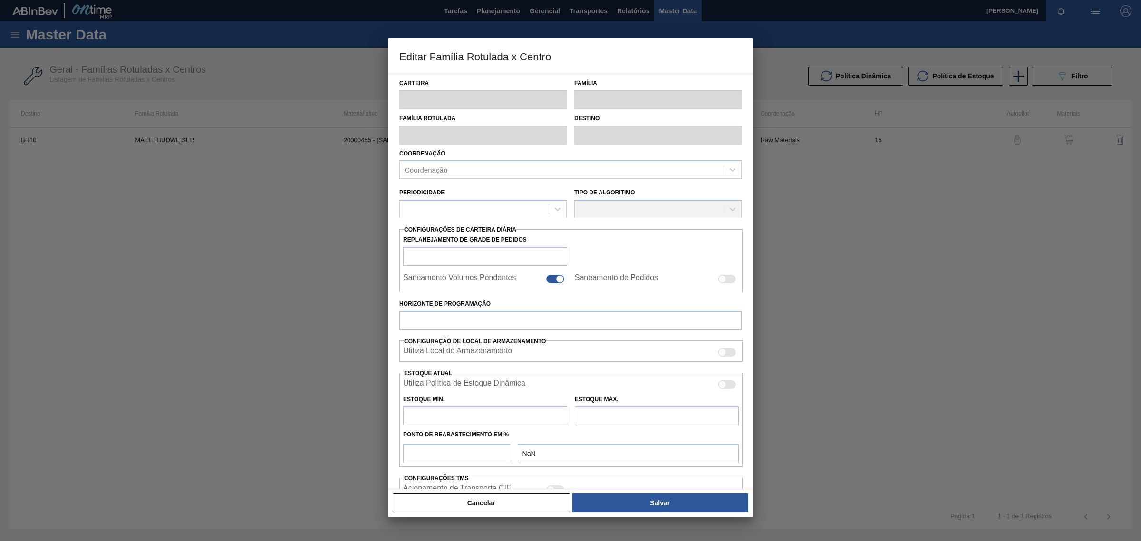
type input "0,000"
checkbox input "true"
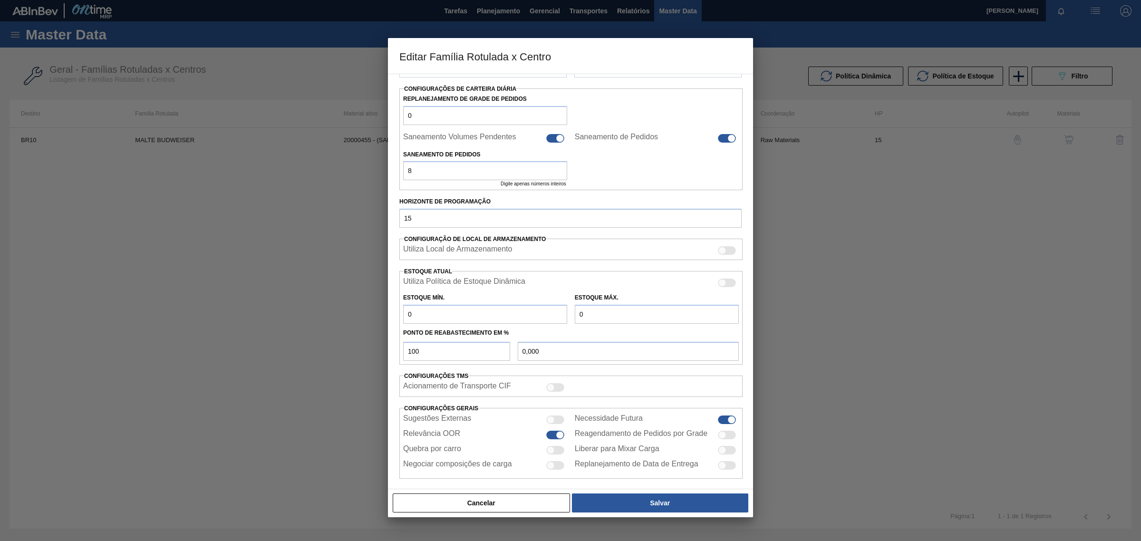
scroll to position [150, 0]
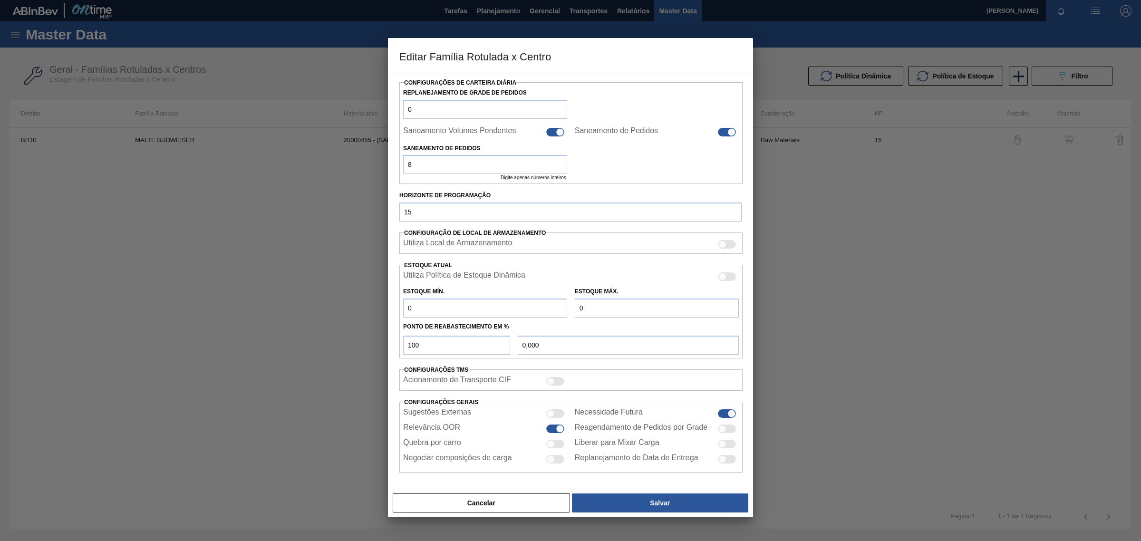
click at [362, 332] on div at bounding box center [570, 270] width 1141 height 541
click at [484, 507] on button "Cancelar" at bounding box center [481, 503] width 177 height 19
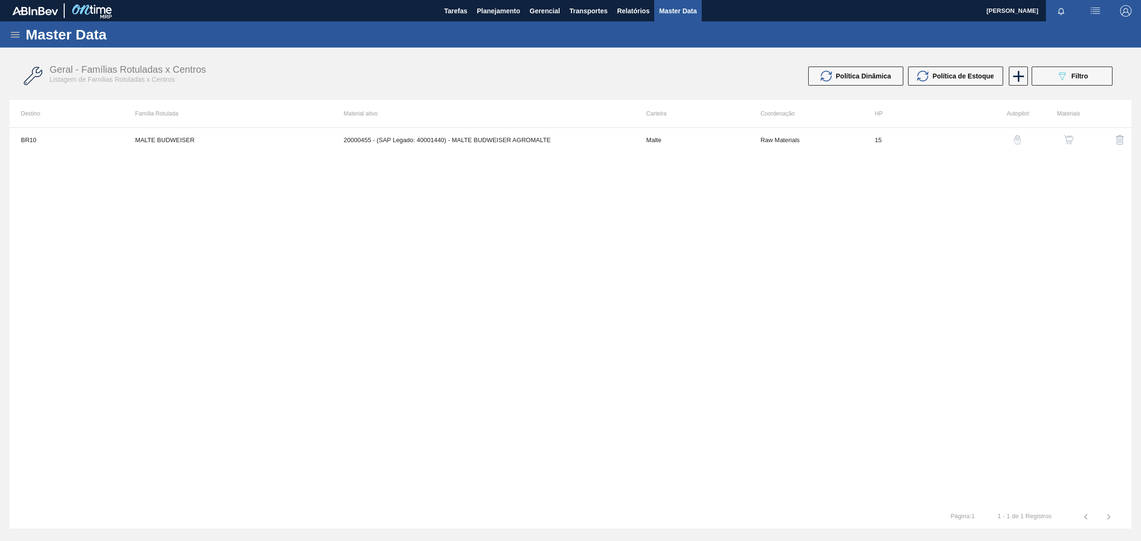
click at [15, 29] on icon at bounding box center [15, 34] width 11 height 11
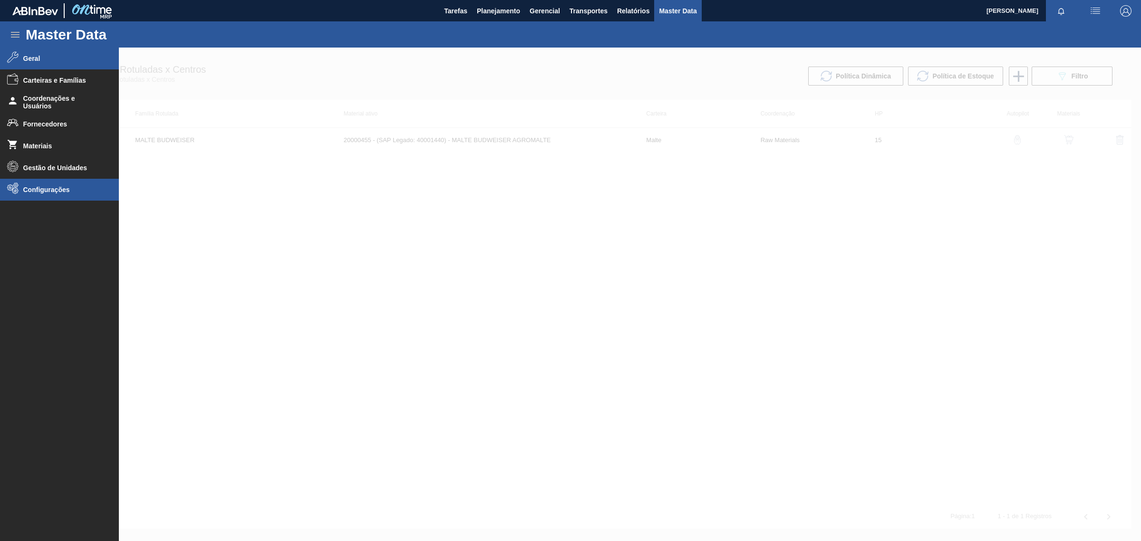
click at [15, 192] on icon at bounding box center [15, 190] width 3 height 3
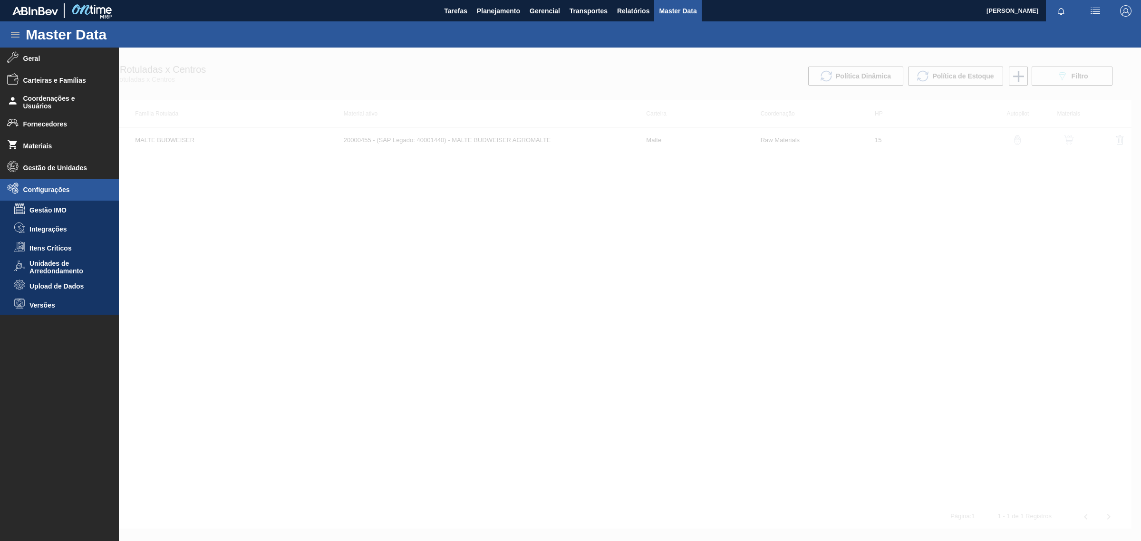
click at [576, 283] on div at bounding box center [570, 295] width 1141 height 494
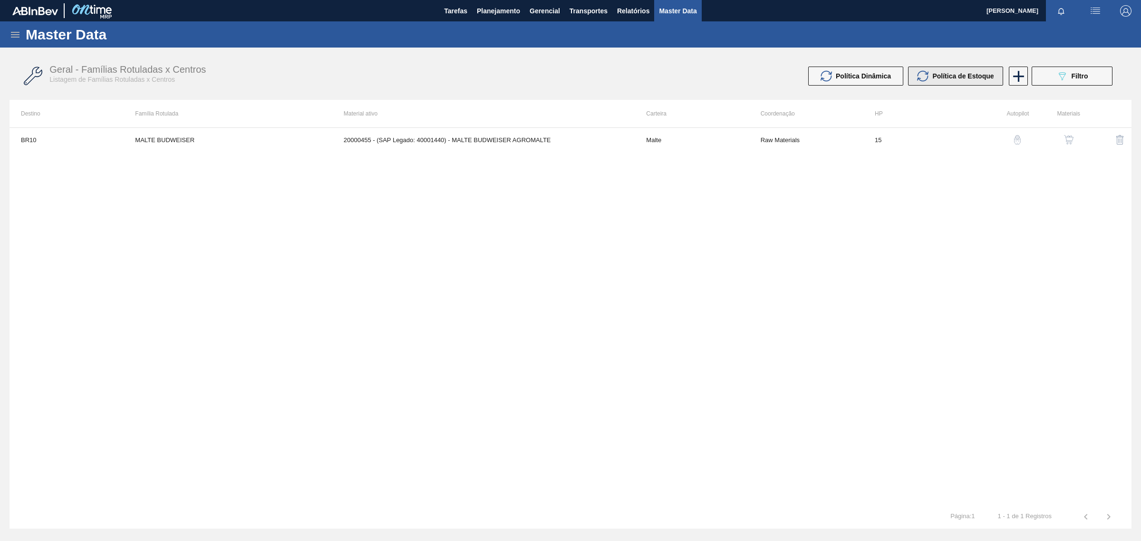
click at [976, 75] on span "Política de Estoque" at bounding box center [962, 76] width 61 height 8
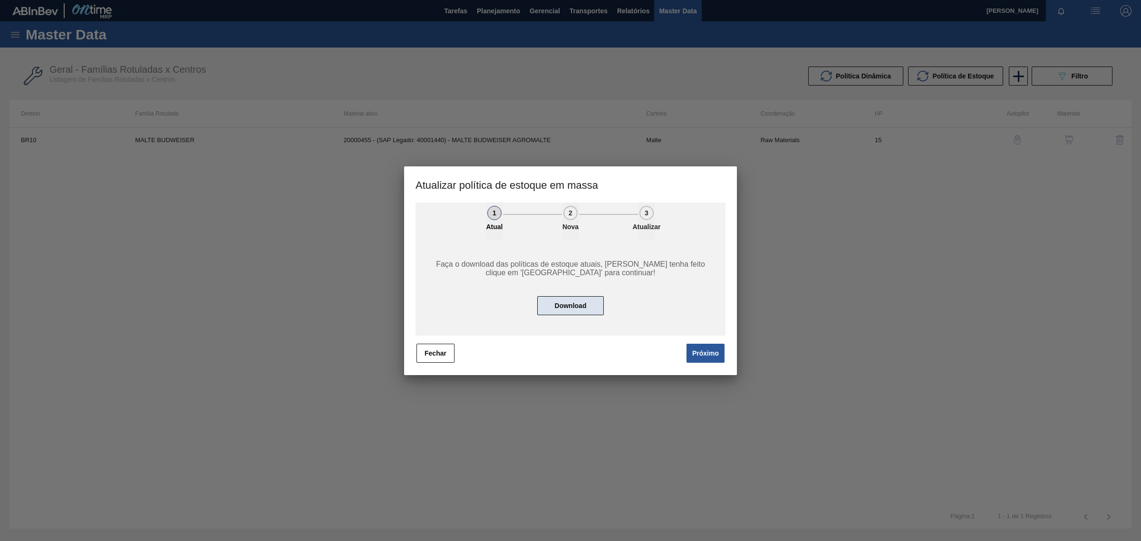
click at [566, 314] on button "Download" at bounding box center [570, 305] width 67 height 19
click at [438, 344] on button "Fechar" at bounding box center [436, 353] width 38 height 19
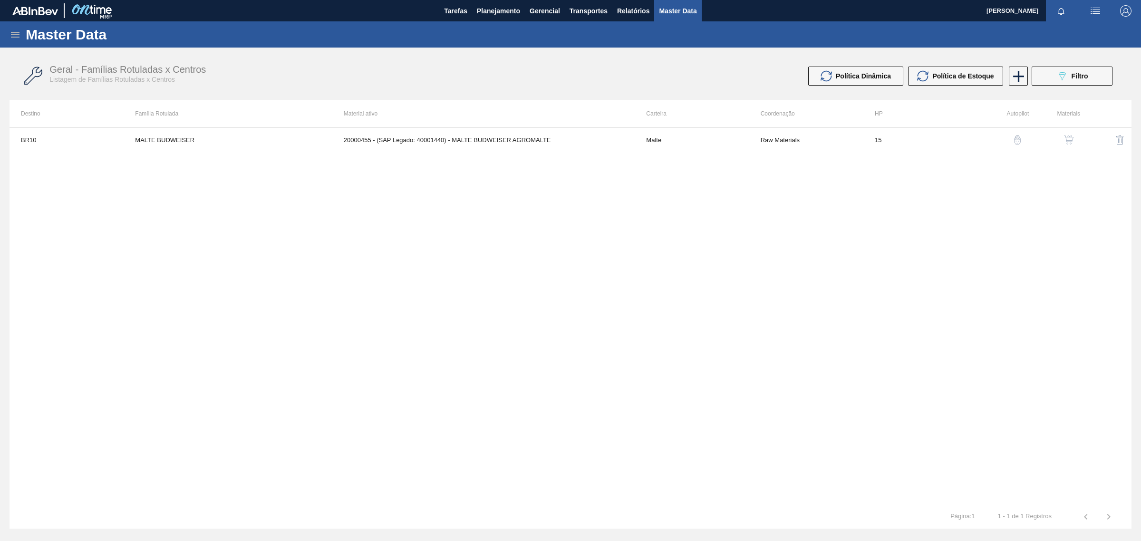
click at [1066, 144] on img "button" at bounding box center [1069, 140] width 10 height 10
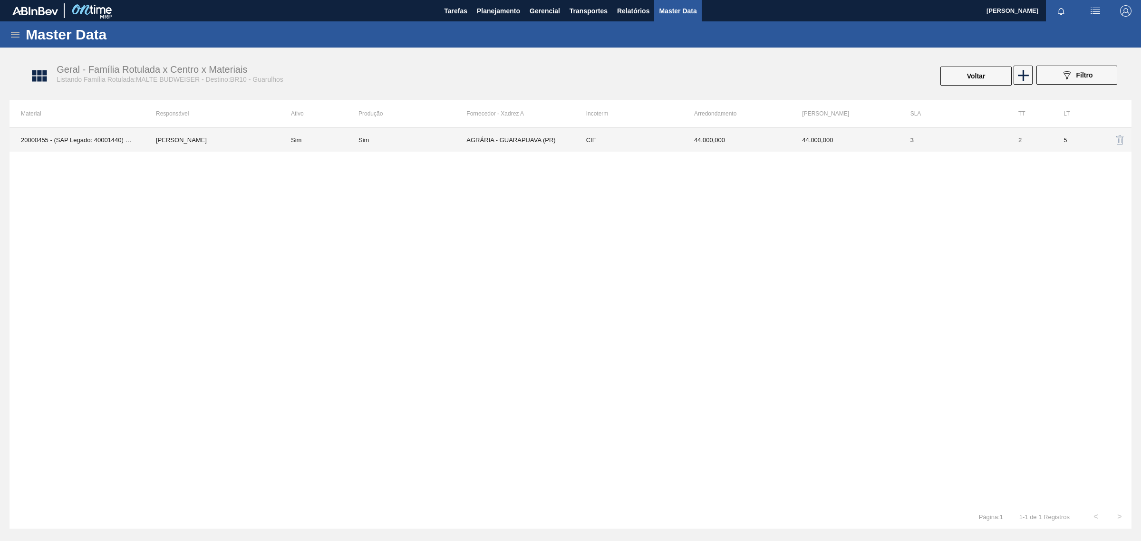
click at [799, 139] on td "44.000,000" at bounding box center [845, 140] width 108 height 24
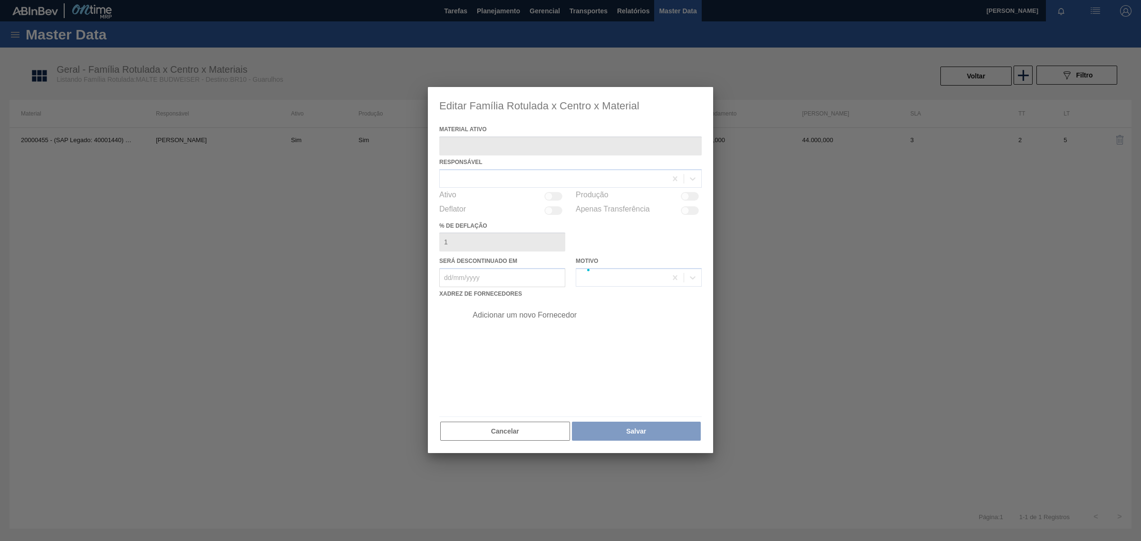
type ativo "20000455 - (SAP Legado: 40001440) - MALTE BUDWEISER AGROMALTE"
checkbox input "true"
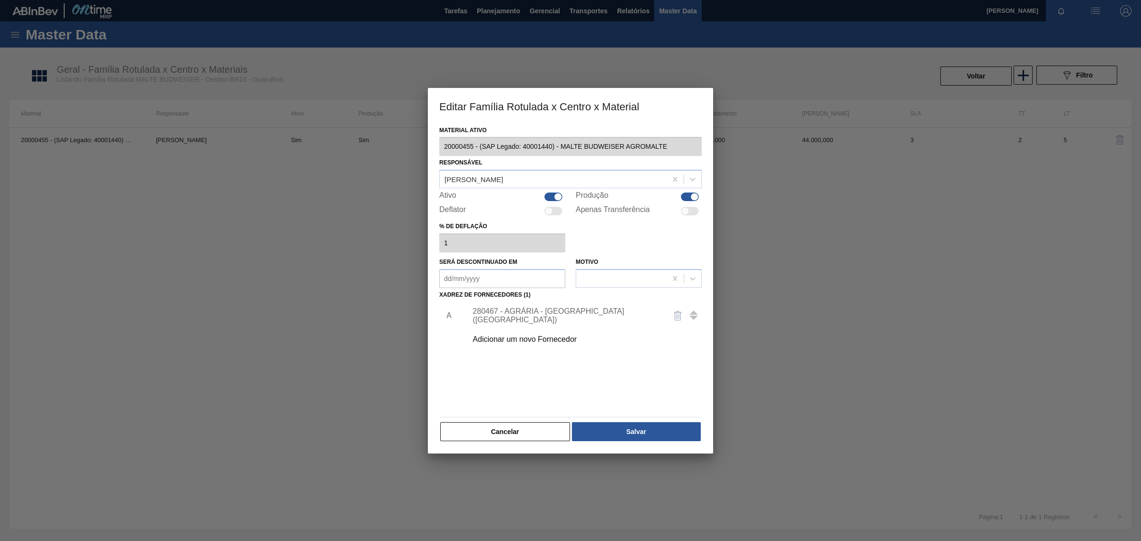
click at [552, 195] on div at bounding box center [553, 197] width 18 height 9
checkbox input "false"
click at [685, 195] on div at bounding box center [690, 197] width 18 height 9
checkbox input "false"
click at [659, 435] on button "Salvar" at bounding box center [636, 431] width 129 height 19
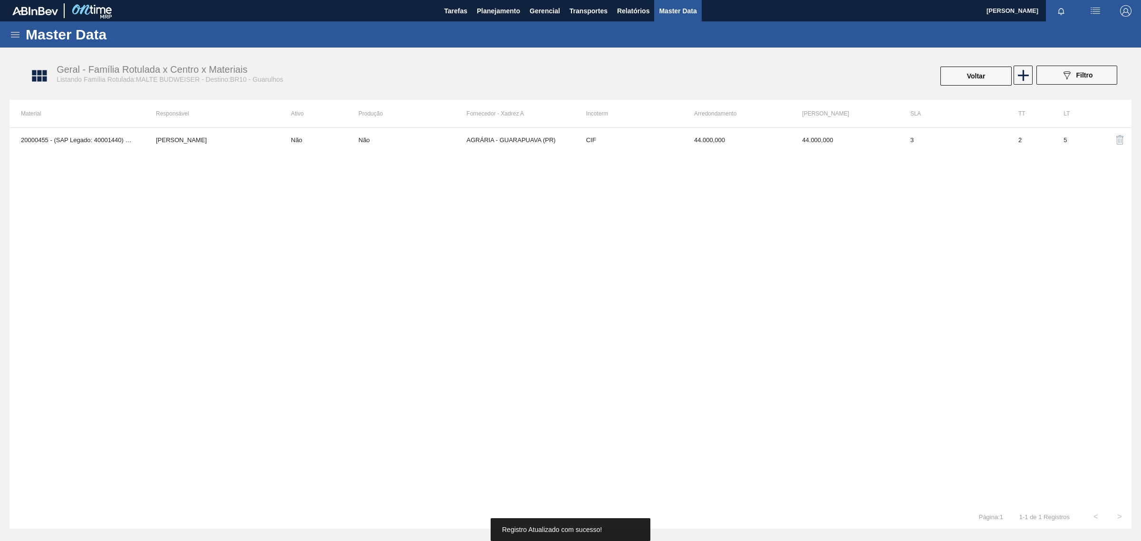
click at [18, 38] on icon at bounding box center [15, 34] width 11 height 11
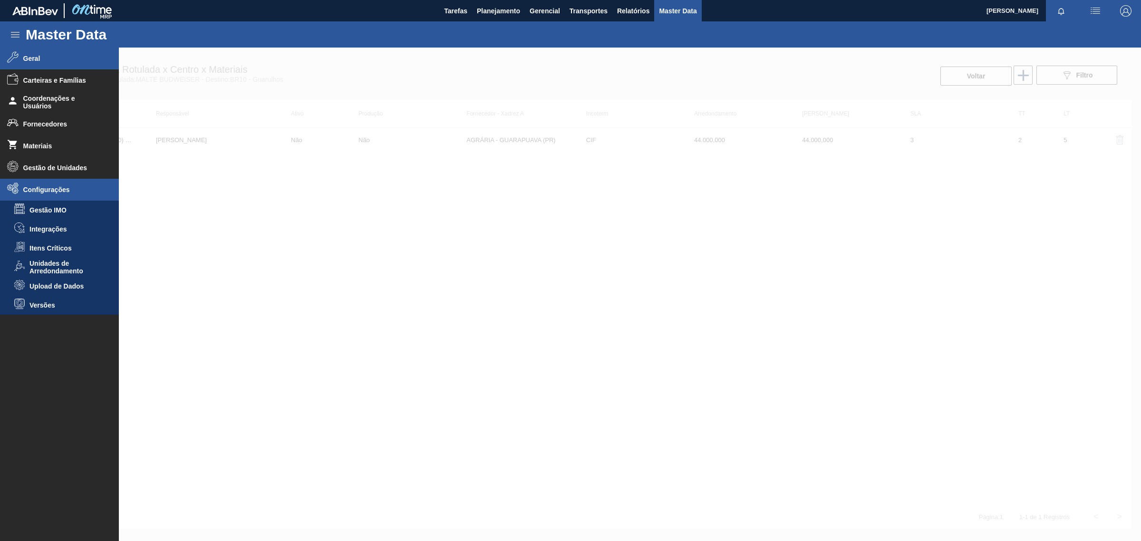
click at [24, 54] on li "Geral" at bounding box center [59, 59] width 119 height 22
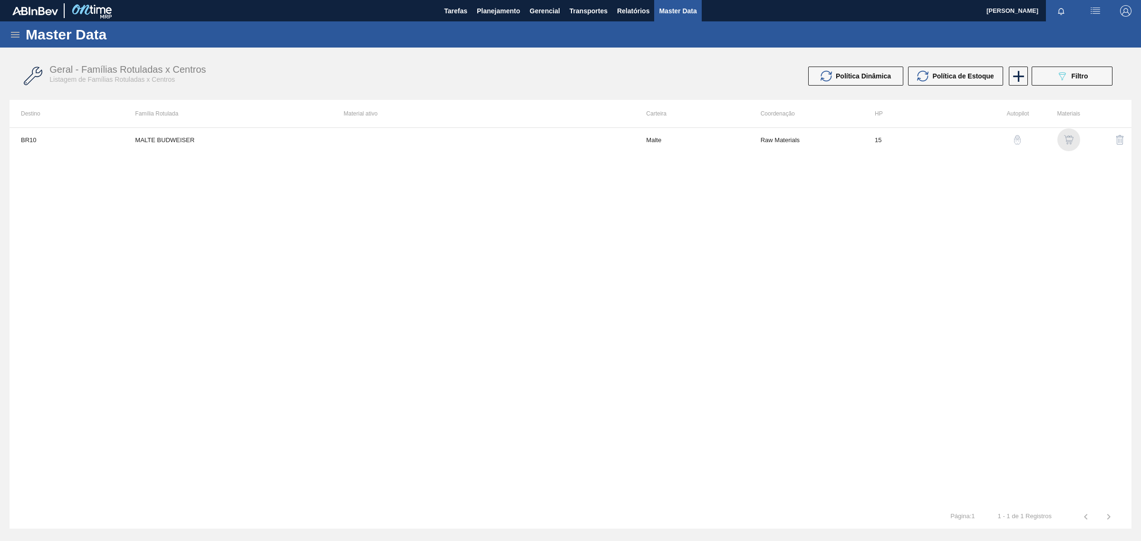
click at [1071, 142] on img "button" at bounding box center [1069, 140] width 10 height 10
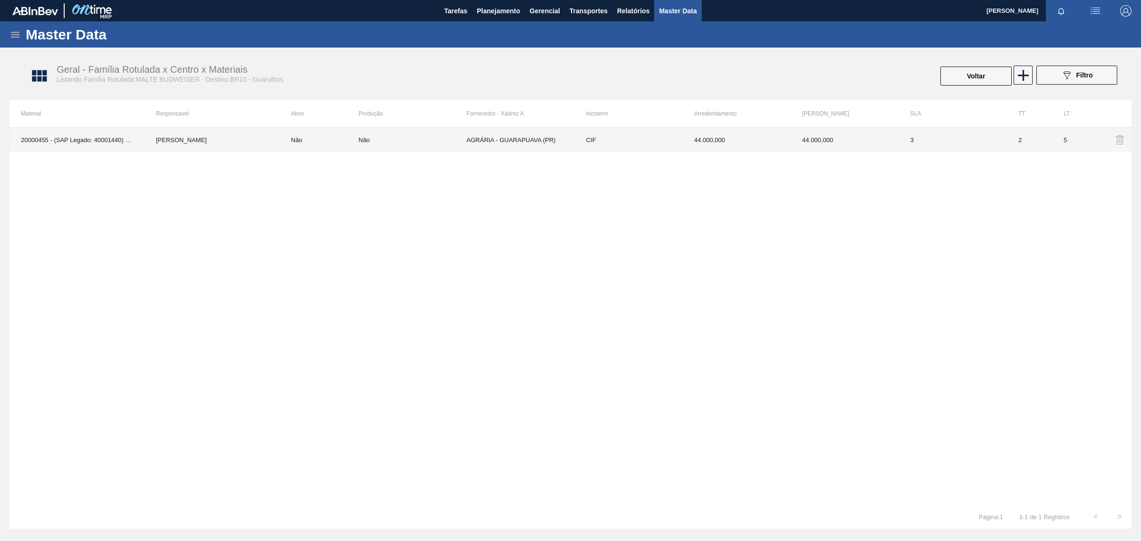
click at [395, 146] on td "Não" at bounding box center [413, 140] width 108 height 24
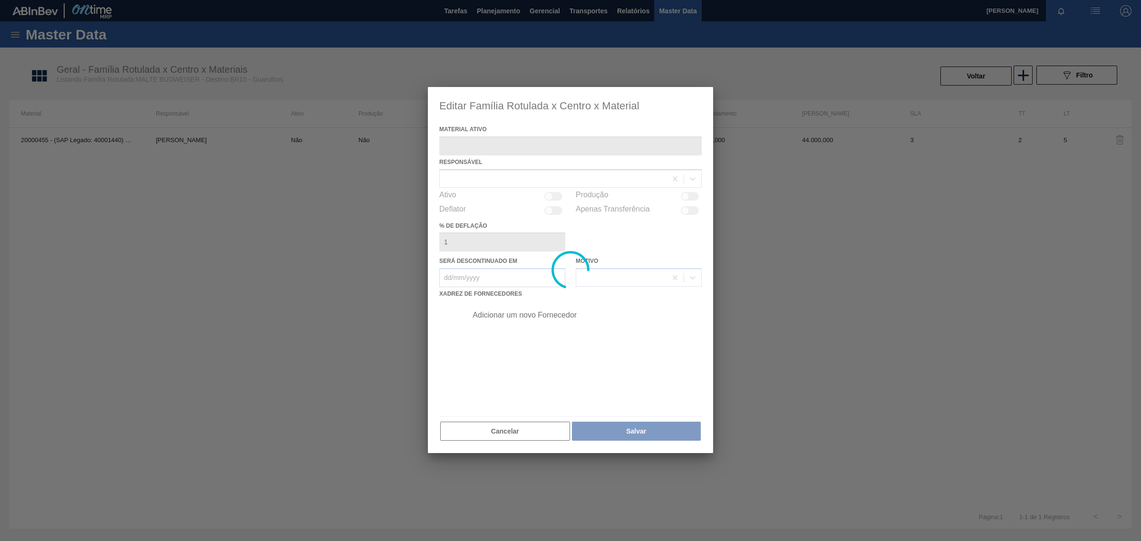
type ativo "20000455 - (SAP Legado: 40001440) - MALTE BUDWEISER AGROMALTE"
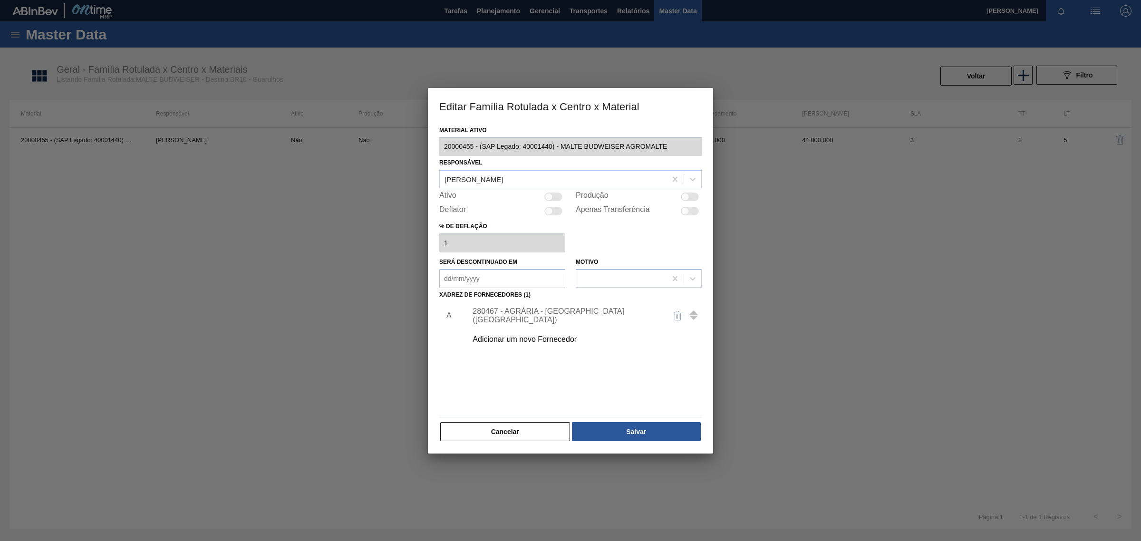
click at [553, 200] on div at bounding box center [553, 197] width 18 height 9
checkbox input "true"
click at [502, 432] on button "Cancelar" at bounding box center [505, 431] width 130 height 19
